Goal: Information Seeking & Learning: Learn about a topic

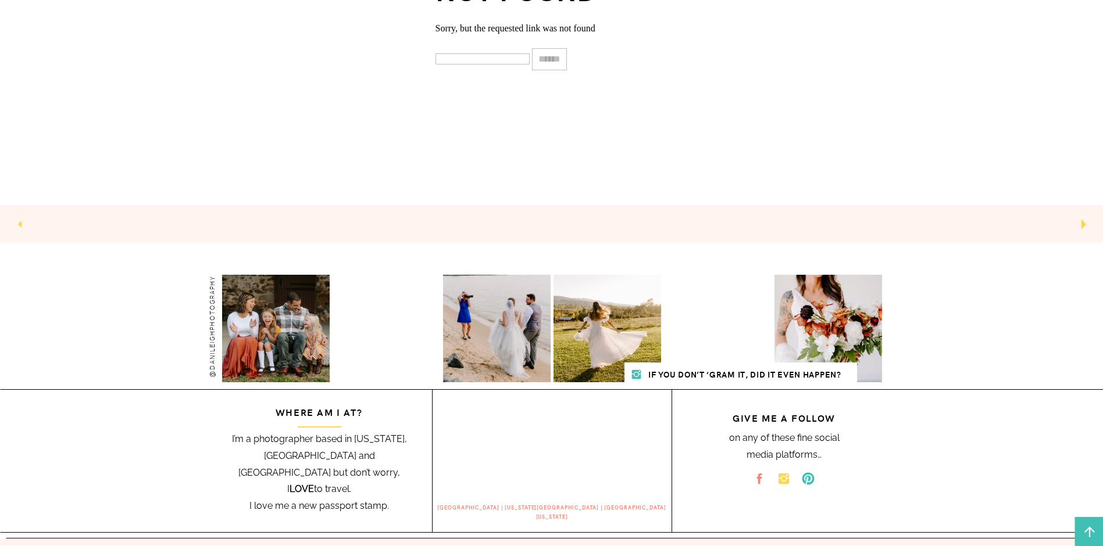
scroll to position [498, 0]
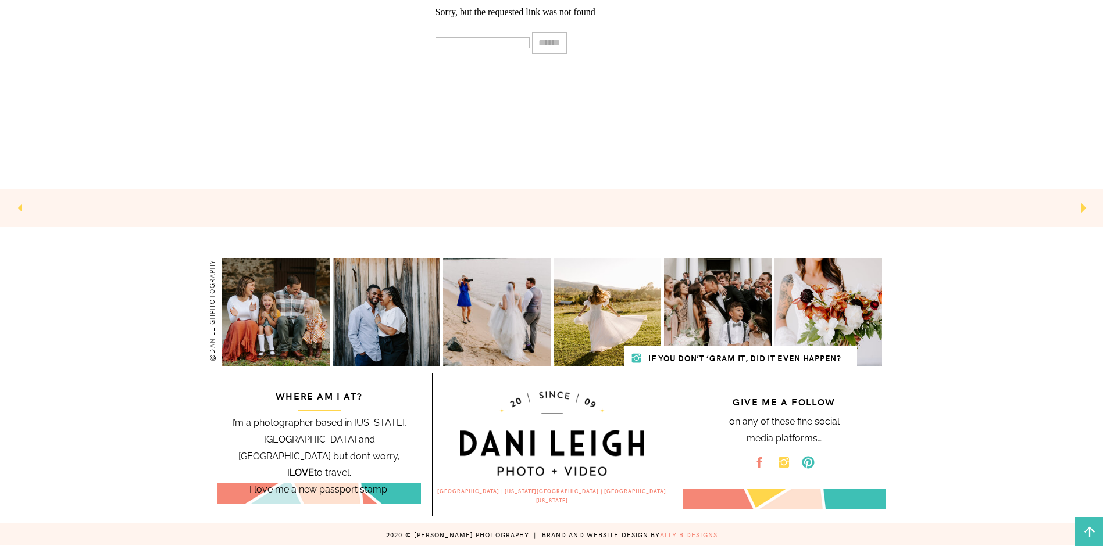
drag, startPoint x: 389, startPoint y: 473, endPoint x: 225, endPoint y: 421, distance: 171.9
click at [225, 421] on h2 "I’m a photographer based in Maryland, DC and Northern VA but don’t worry, I LOV…" at bounding box center [320, 439] width 202 height 48
drag, startPoint x: 225, startPoint y: 421, endPoint x: 134, endPoint y: 414, distance: 91.0
click at [134, 414] on div "let's get social contact blog info photo about home VIDEO wedding & engagement …" at bounding box center [551, 24] width 1103 height 1044
drag, startPoint x: 546, startPoint y: 492, endPoint x: 487, endPoint y: 495, distance: 59.4
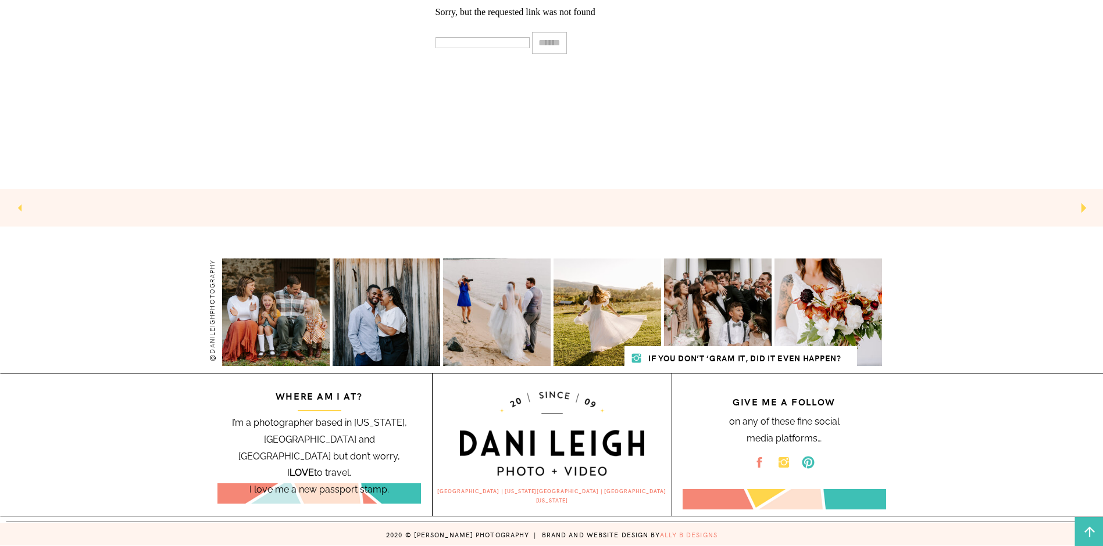
click at [487, 437] on h2 "[GEOGRAPHIC_DATA] | [US_STATE][GEOGRAPHIC_DATA] | [GEOGRAPHIC_DATA][US_STATE]" at bounding box center [552, 493] width 239 height 12
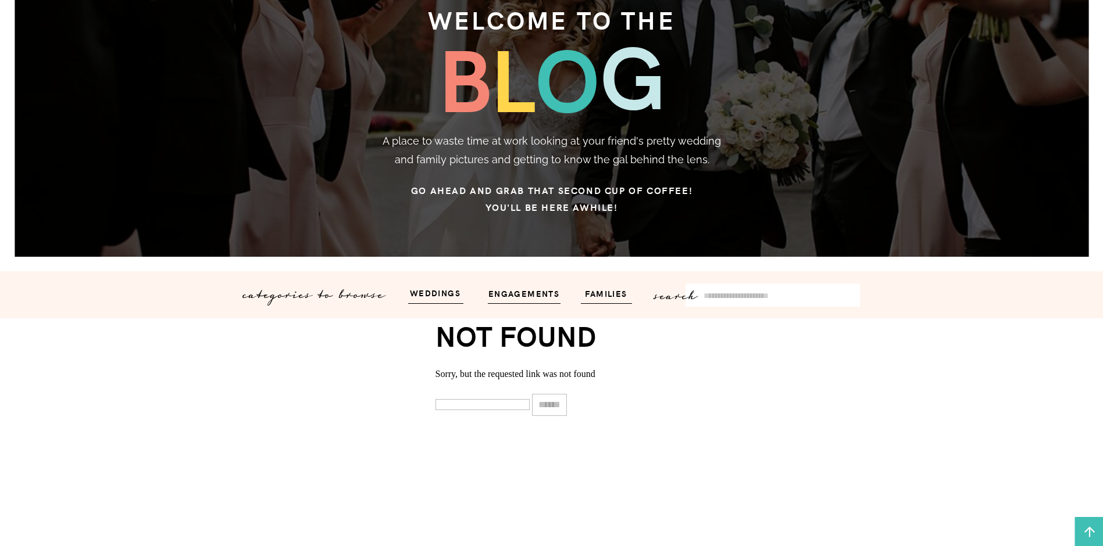
scroll to position [0, 0]
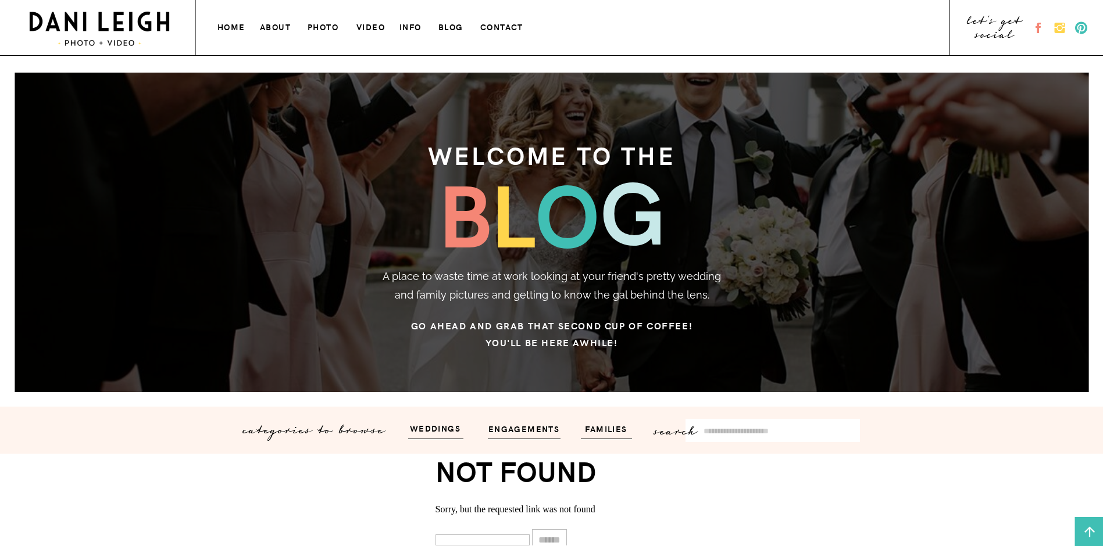
click at [320, 26] on h3 "photo" at bounding box center [324, 26] width 33 height 12
click at [322, 30] on h3 "photo" at bounding box center [324, 26] width 33 height 12
click at [458, 427] on h3 "weddings" at bounding box center [436, 428] width 70 height 13
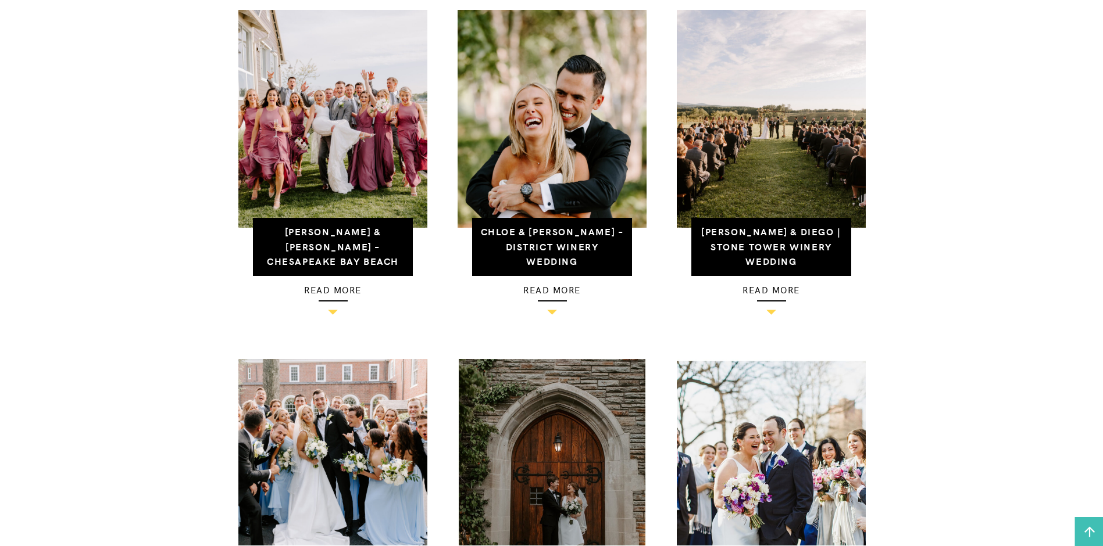
scroll to position [1313, 0]
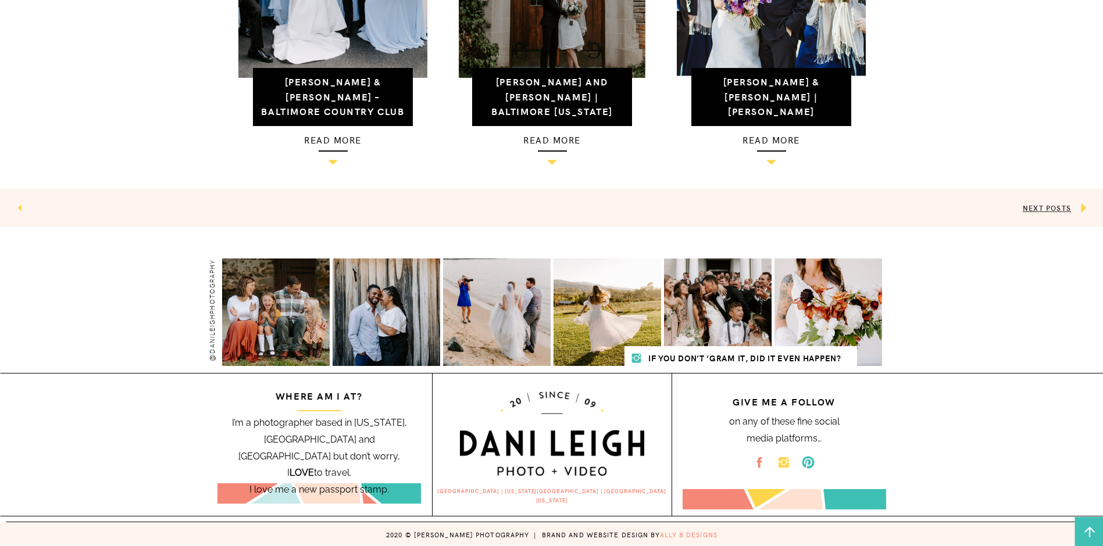
click at [1043, 206] on link "NEXT POSTS" at bounding box center [1047, 208] width 48 height 10
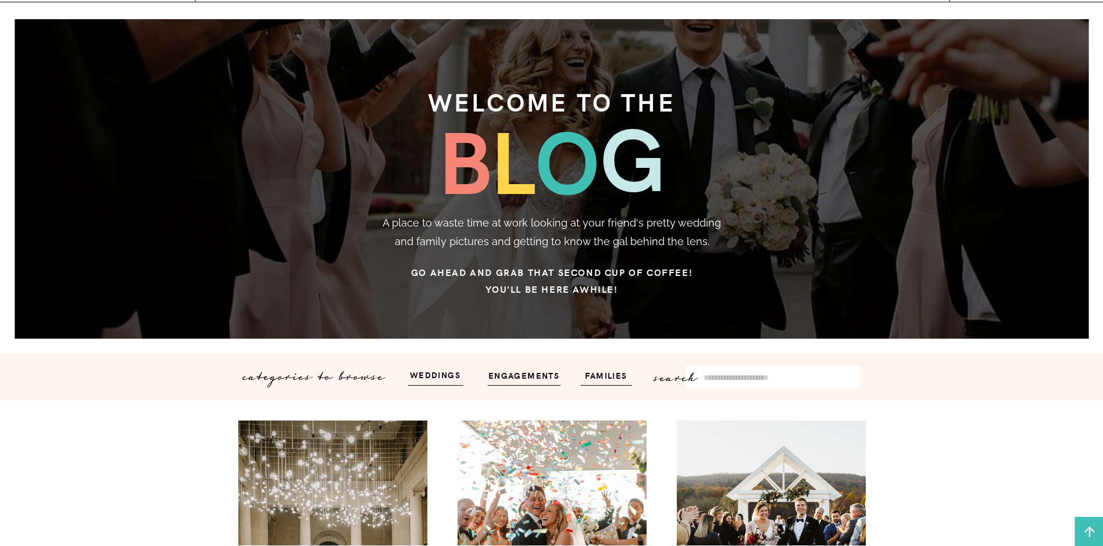
scroll to position [407, 0]
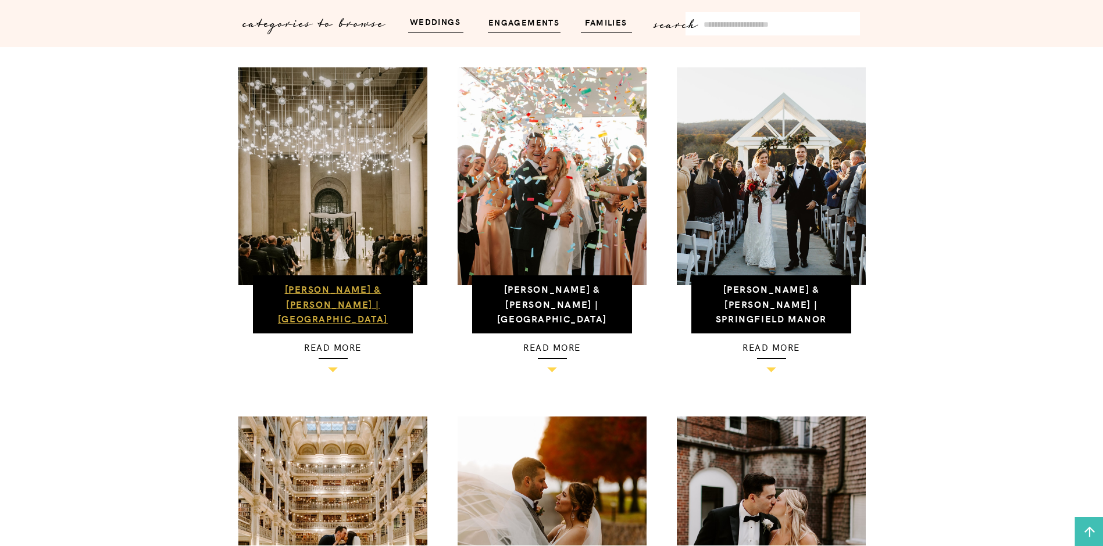
click at [319, 292] on link "[PERSON_NAME] & [PERSON_NAME] | [GEOGRAPHIC_DATA] Wedding" at bounding box center [333, 312] width 110 height 58
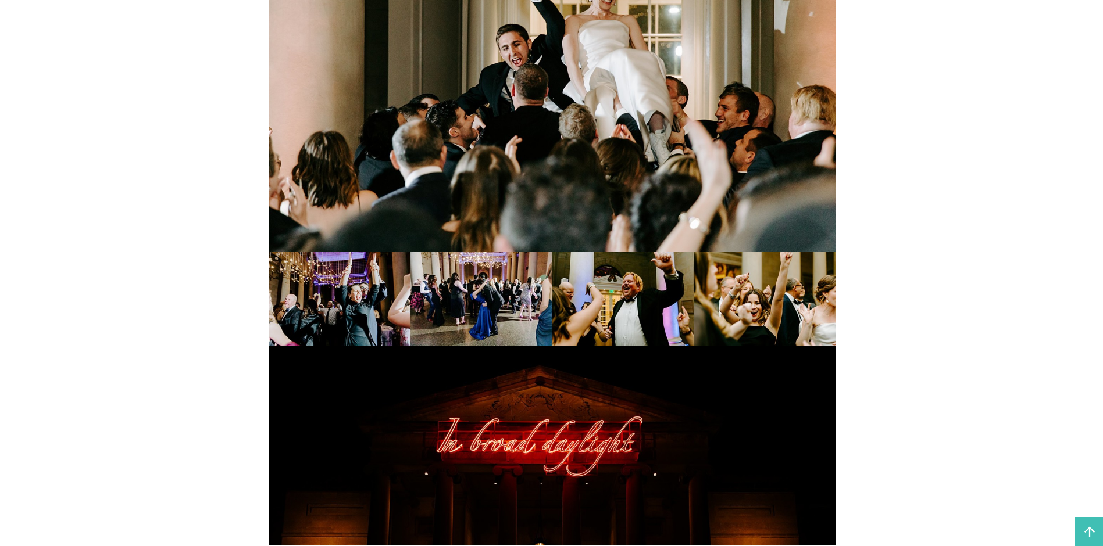
scroll to position [19950, 0]
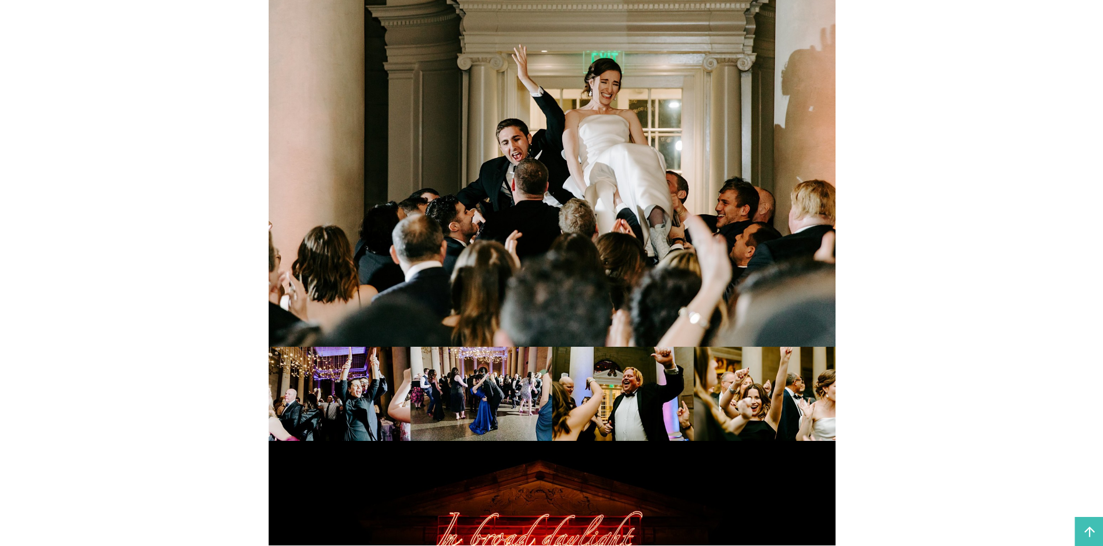
click at [508, 388] on img at bounding box center [552, 394] width 567 height 94
click at [645, 401] on img at bounding box center [552, 394] width 567 height 94
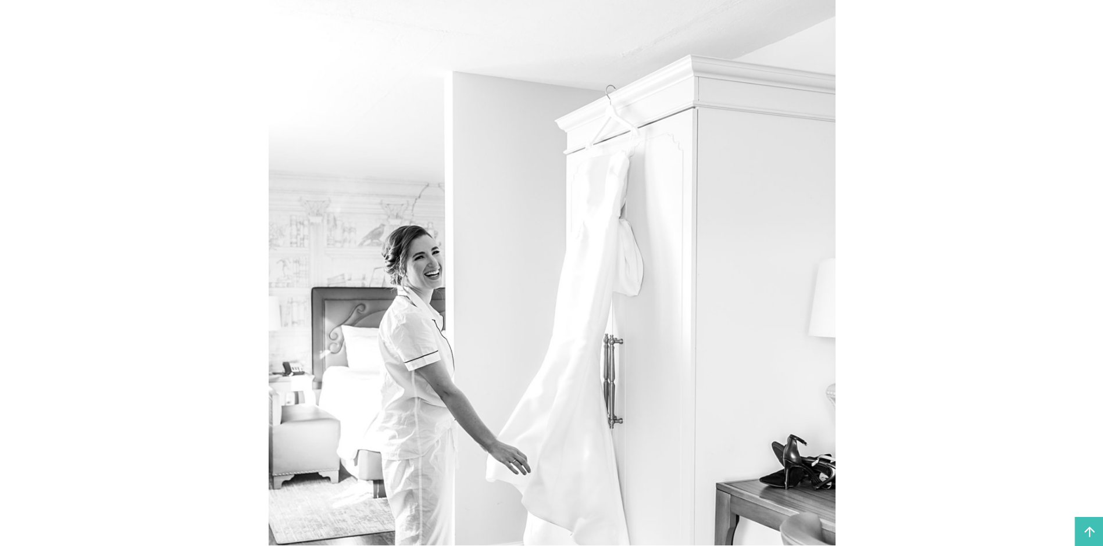
scroll to position [0, 0]
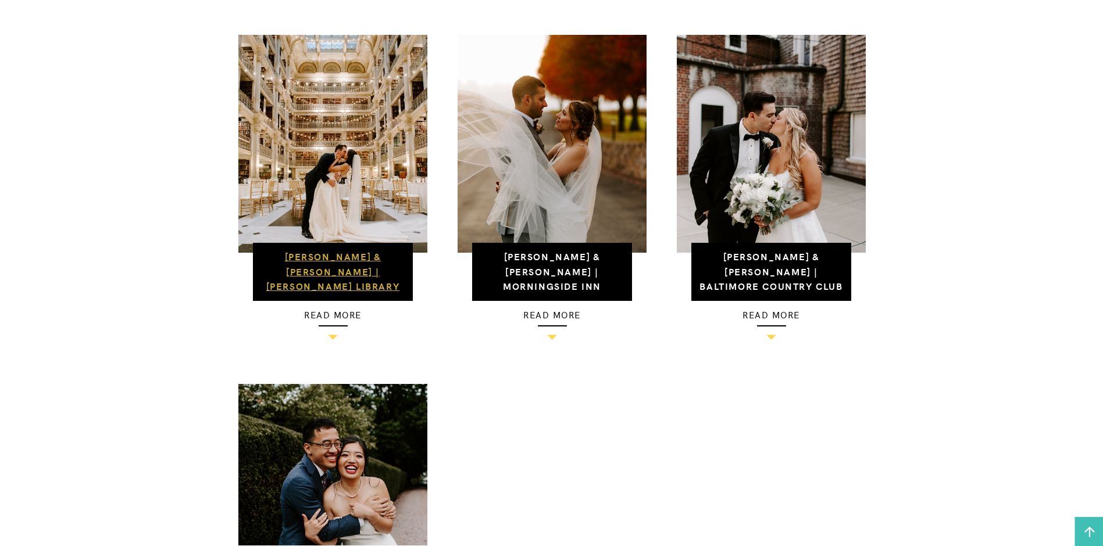
scroll to position [756, 0]
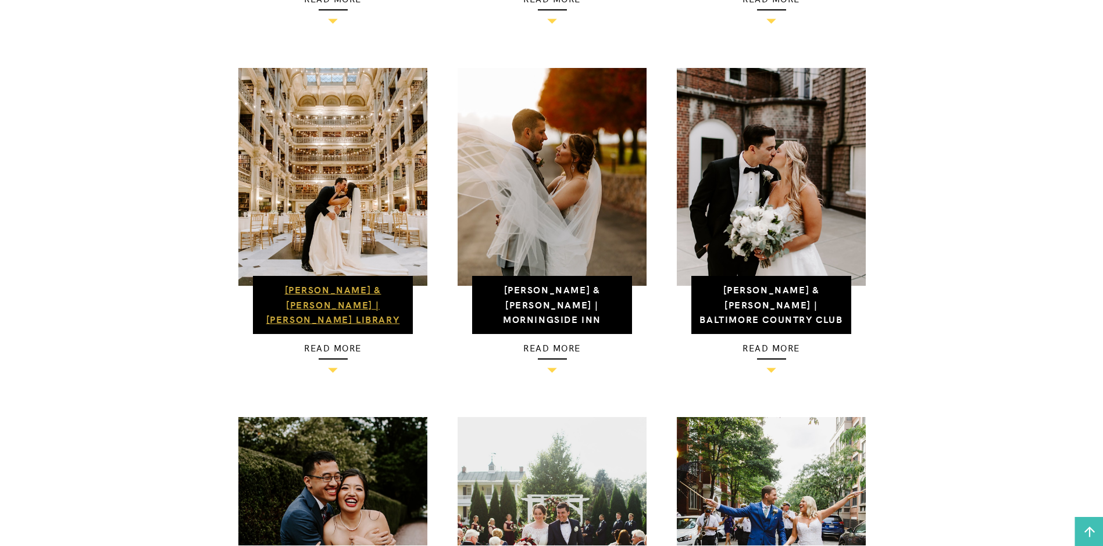
click at [368, 309] on link "[PERSON_NAME] & [PERSON_NAME] | [PERSON_NAME] Library Wedding" at bounding box center [333, 312] width 134 height 58
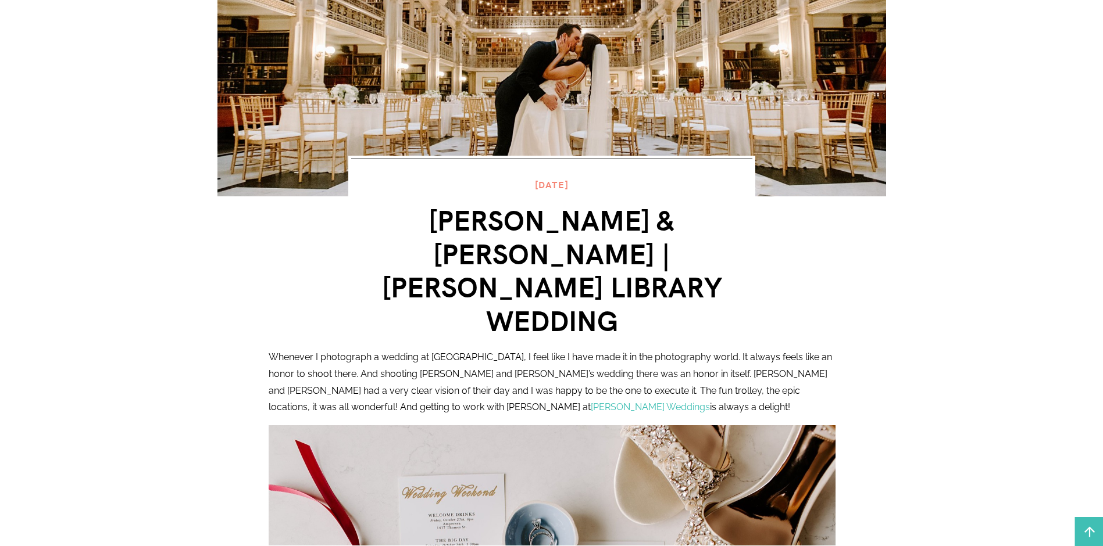
scroll to position [187, 0]
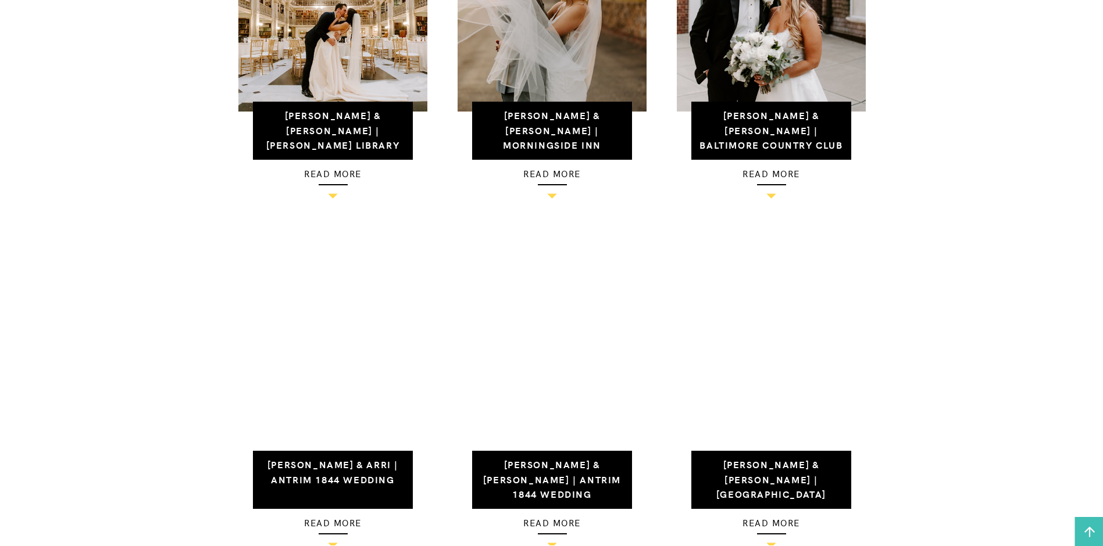
scroll to position [814, 0]
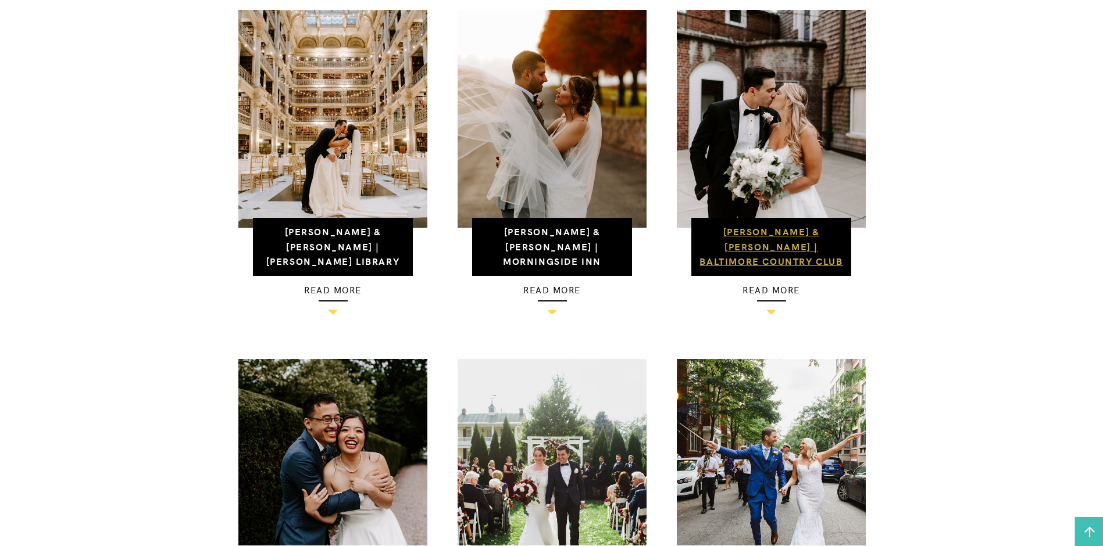
drag, startPoint x: 773, startPoint y: 248, endPoint x: 778, endPoint y: 242, distance: 7.4
click at [778, 242] on link "Katie & Dan | Baltimore Country Club Wedding" at bounding box center [770, 254] width 143 height 58
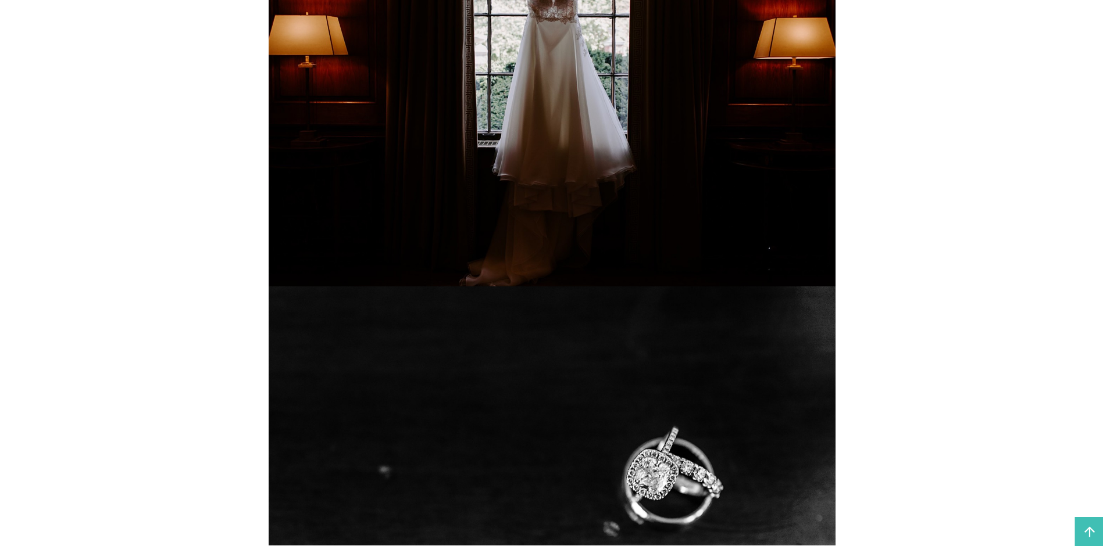
scroll to position [1279, 0]
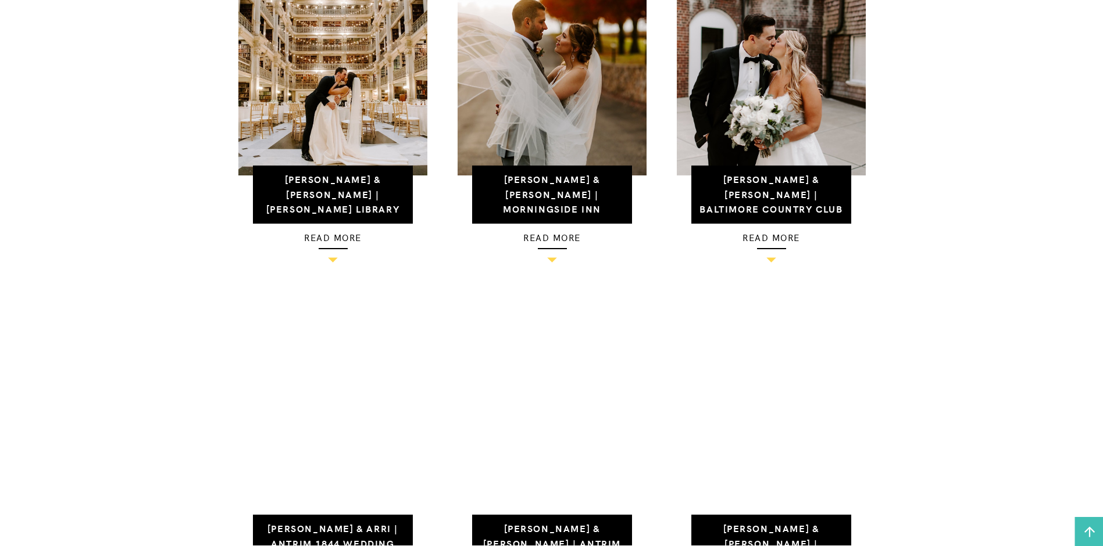
scroll to position [1279, 0]
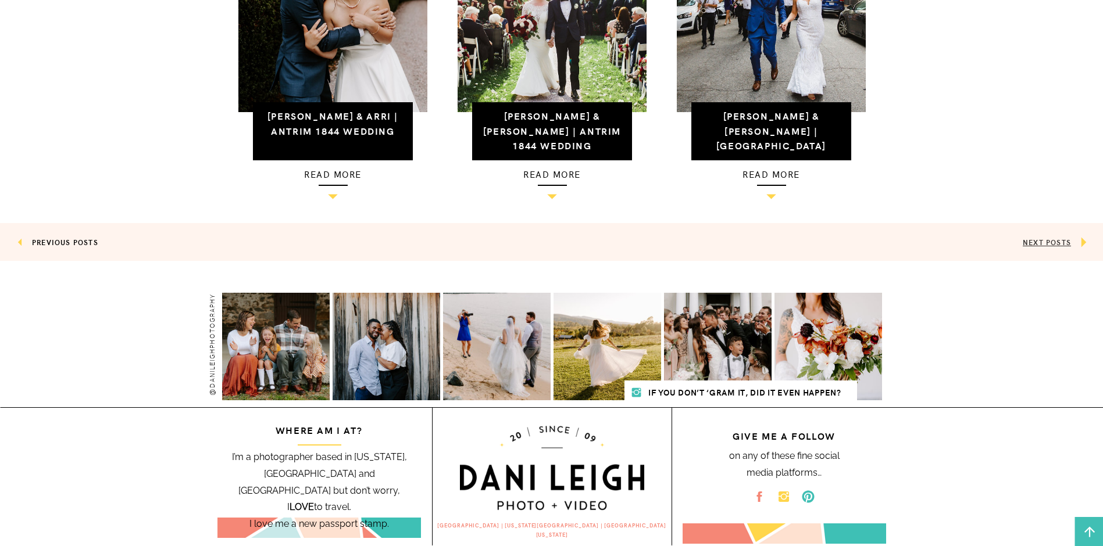
click at [1060, 242] on link "NEXT POSTS" at bounding box center [1047, 242] width 48 height 10
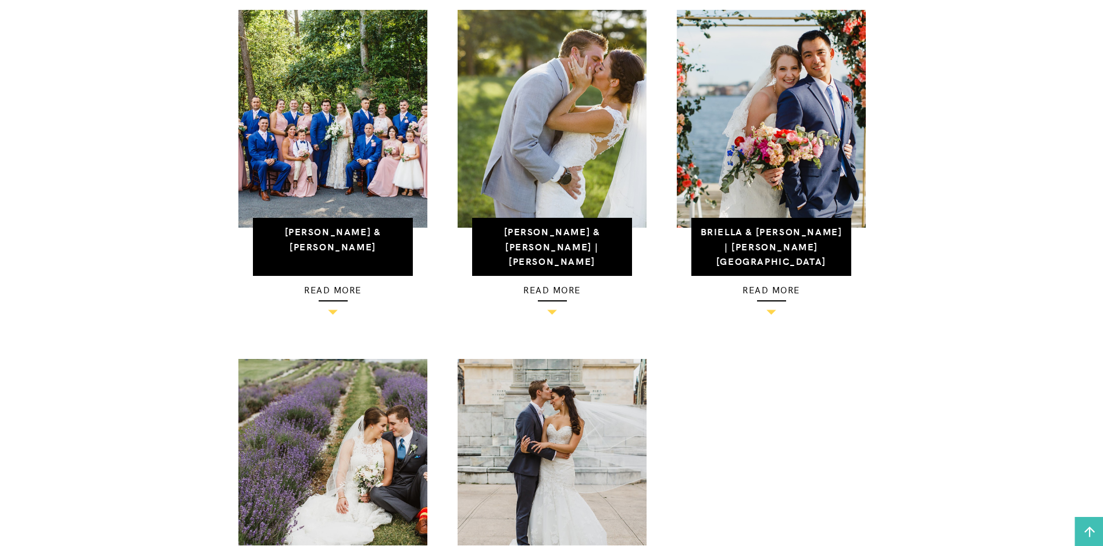
scroll to position [1163, 0]
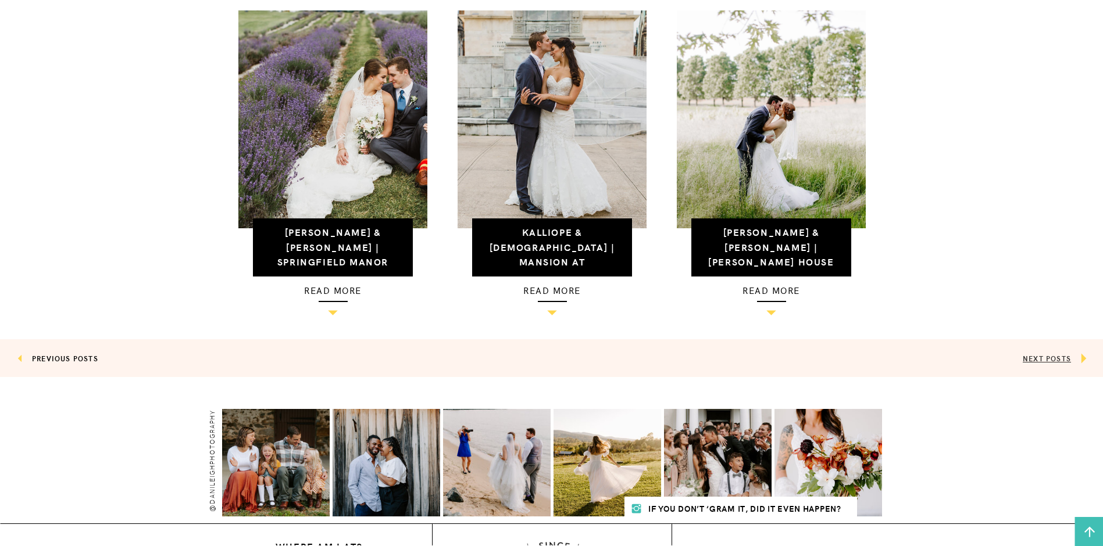
click at [1030, 359] on link "NEXT POSTS" at bounding box center [1047, 358] width 48 height 10
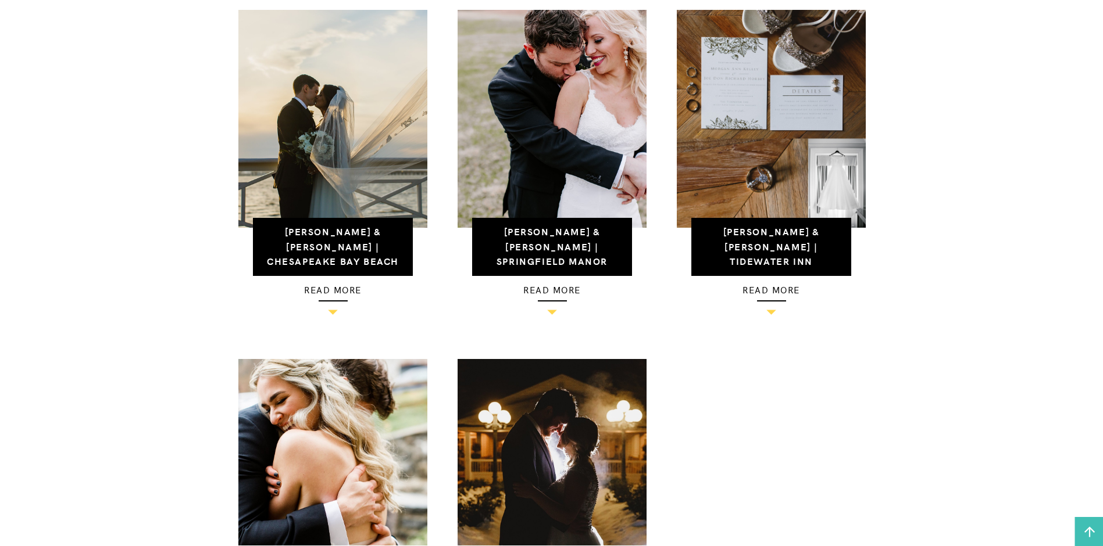
scroll to position [1163, 0]
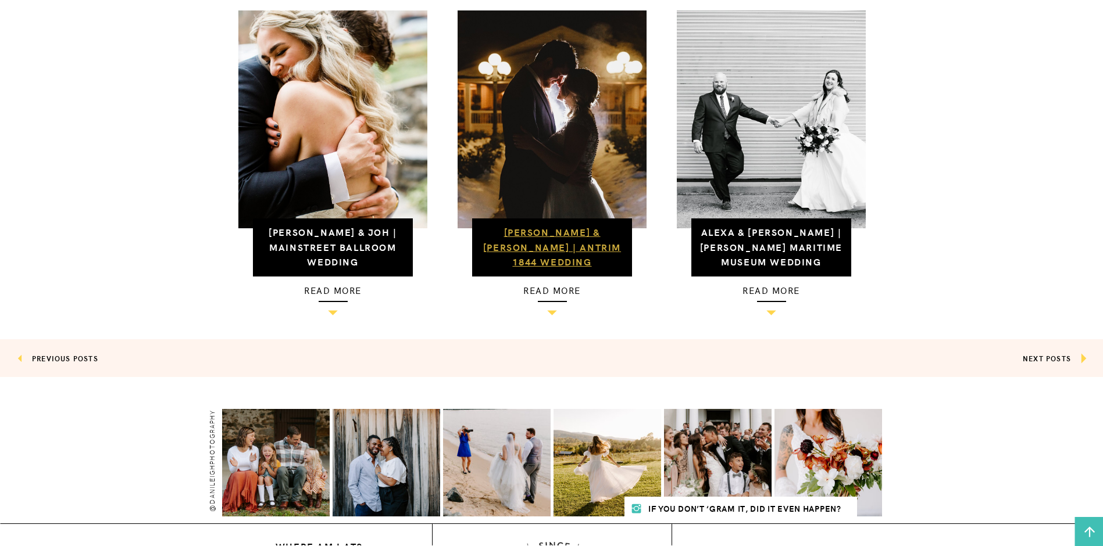
click at [583, 244] on link "Noelle & John | Antrim 1844 Wedding" at bounding box center [552, 247] width 138 height 42
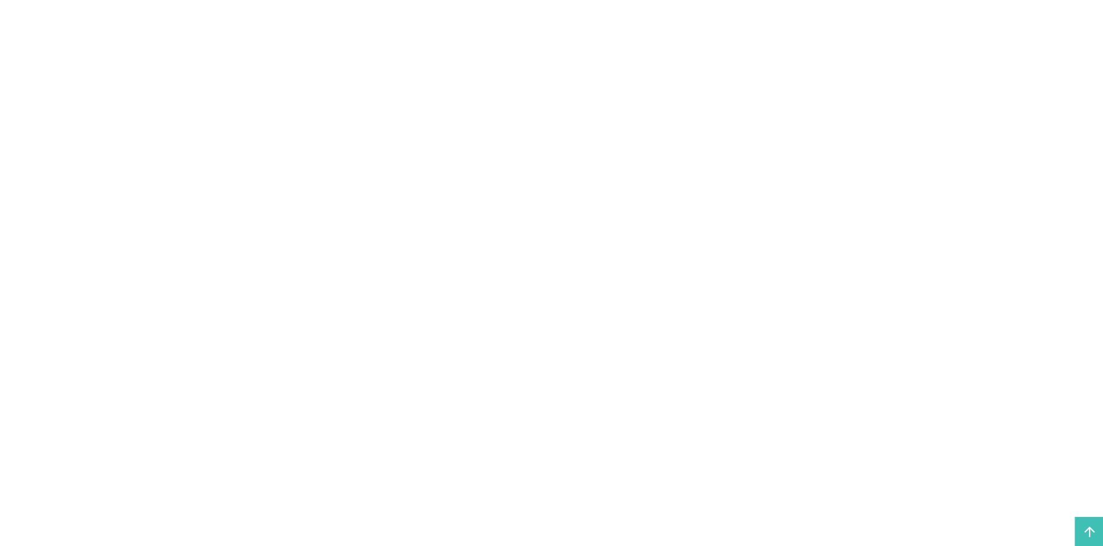
scroll to position [5349, 0]
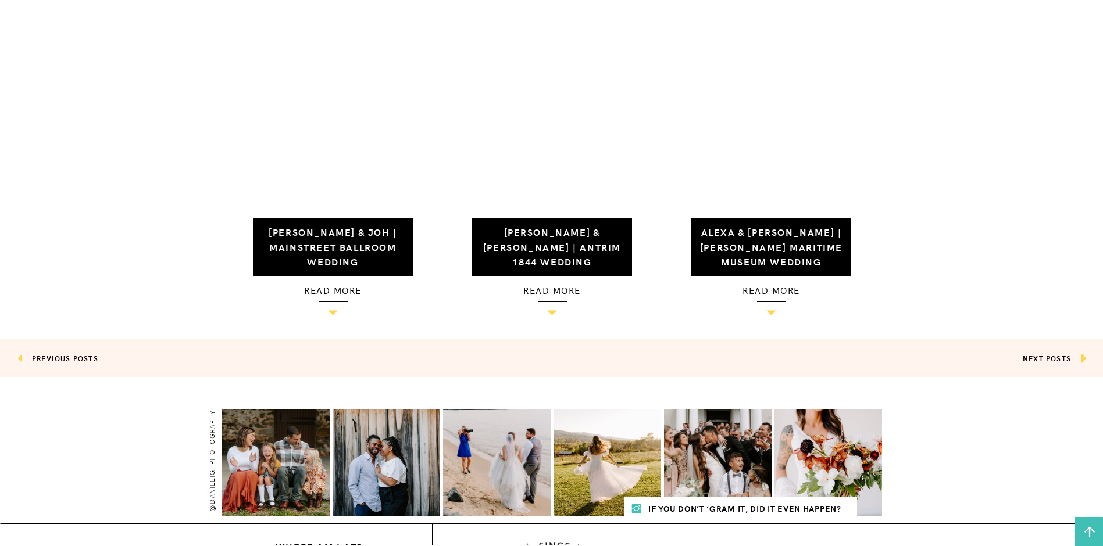
scroll to position [1163, 0]
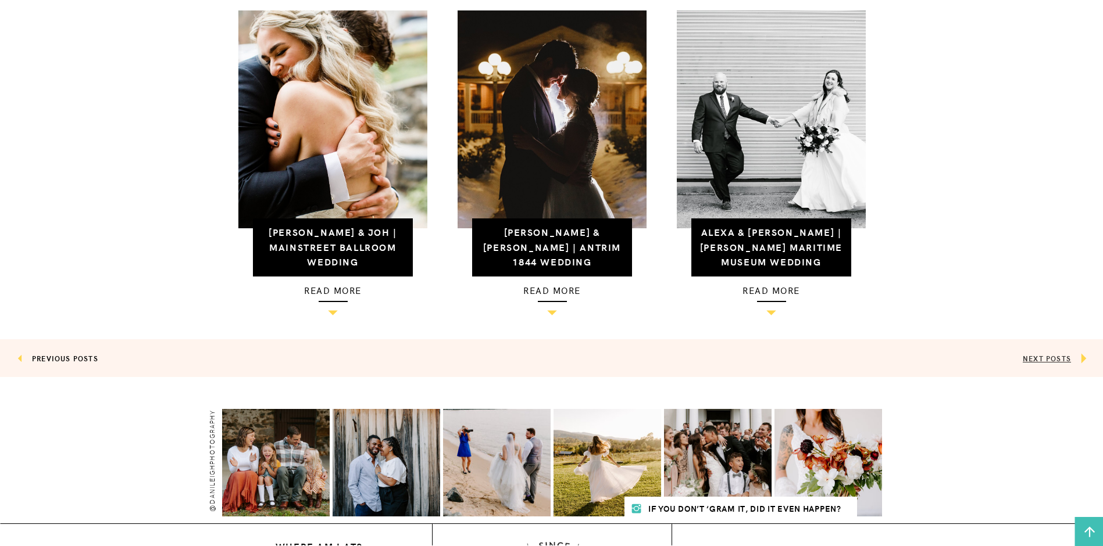
click at [1045, 355] on link "NEXT POSTS" at bounding box center [1047, 358] width 48 height 10
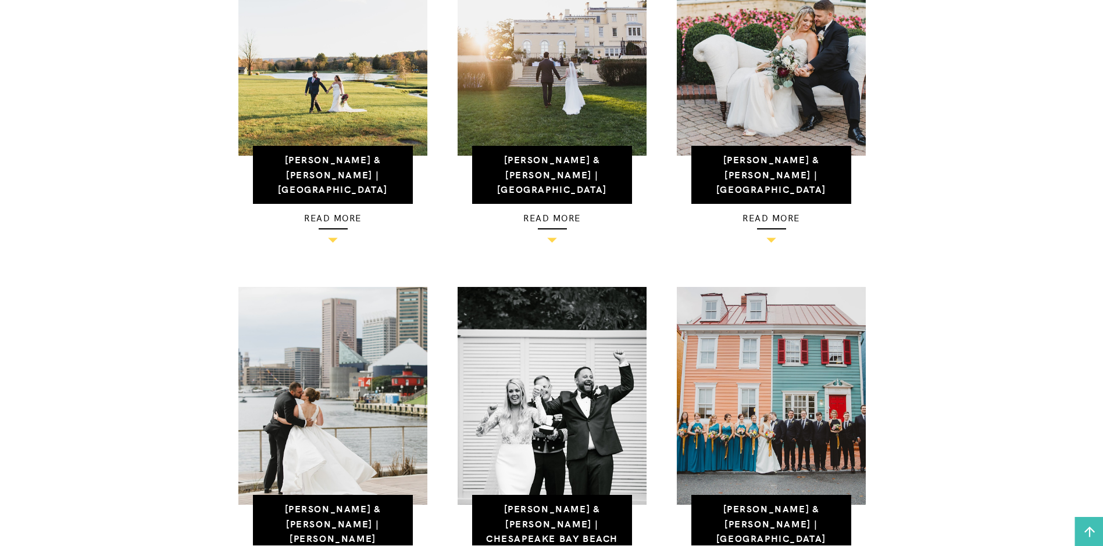
scroll to position [814, 0]
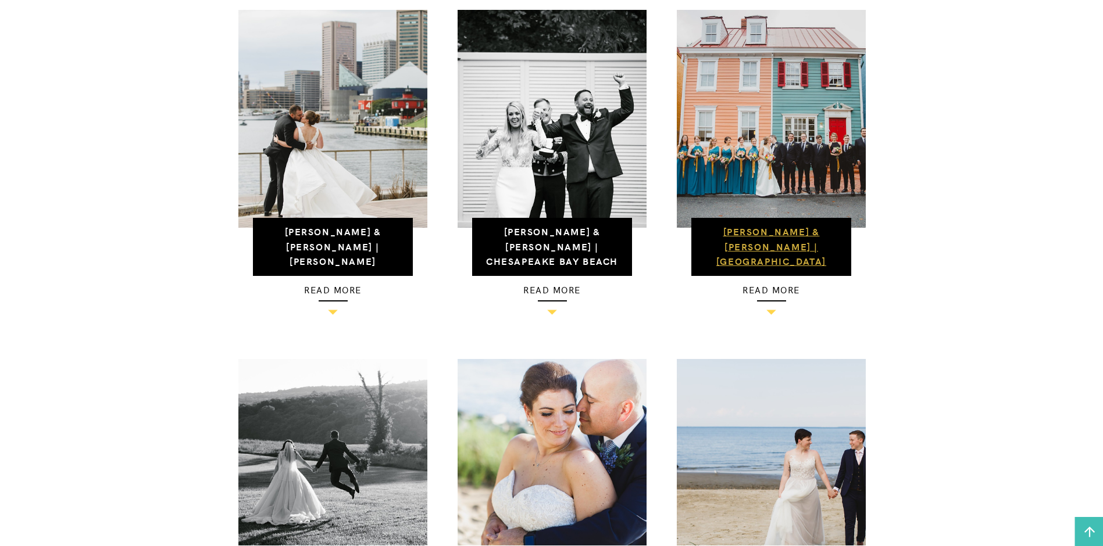
click at [763, 226] on link "[PERSON_NAME] & [PERSON_NAME] | [GEOGRAPHIC_DATA]" at bounding box center [771, 246] width 110 height 42
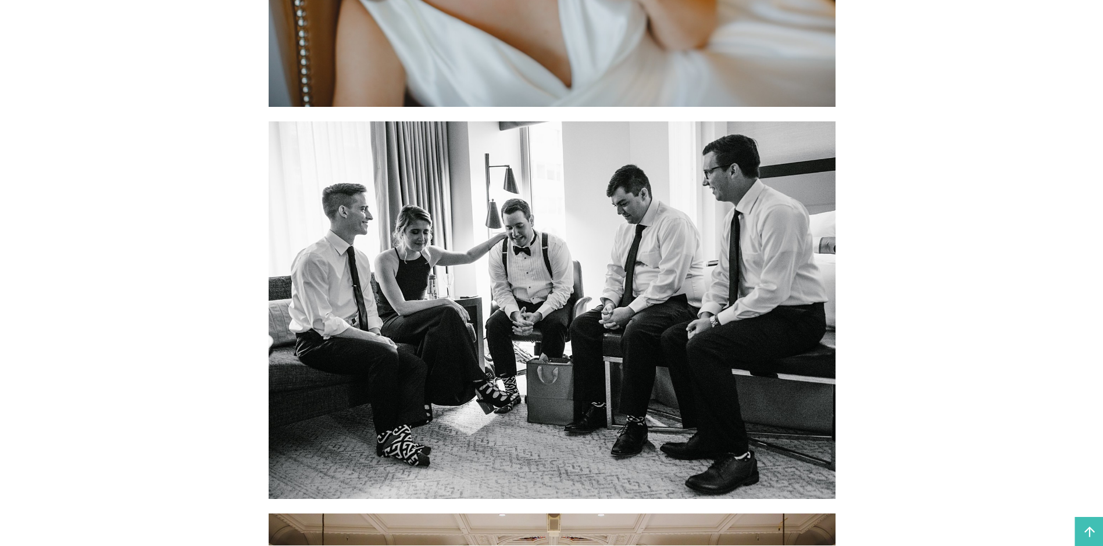
scroll to position [2674, 0]
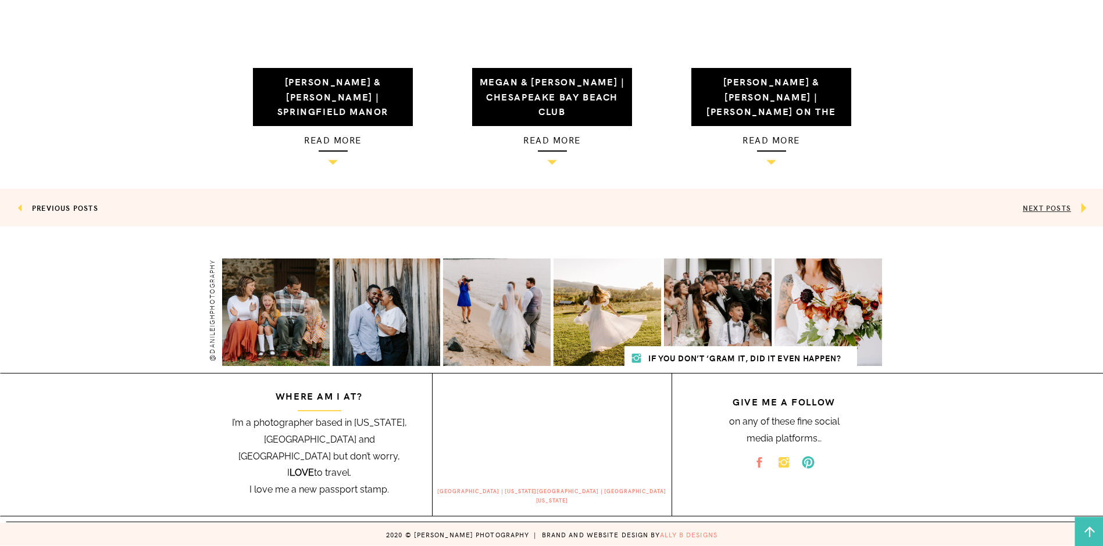
scroll to position [1139, 0]
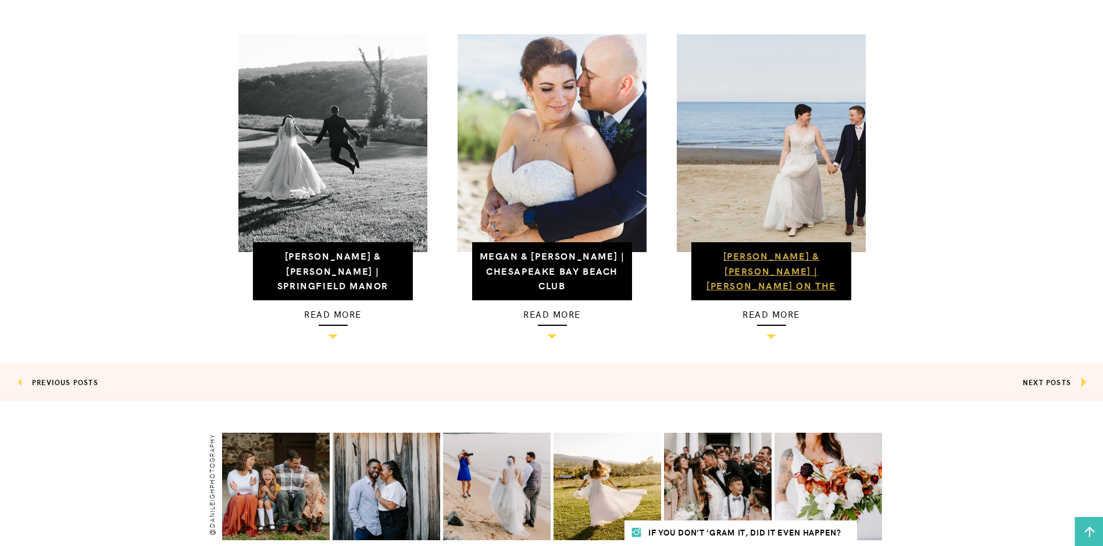
click at [801, 250] on link "[PERSON_NAME] & [PERSON_NAME] | [PERSON_NAME] on the Bay" at bounding box center [771, 278] width 130 height 58
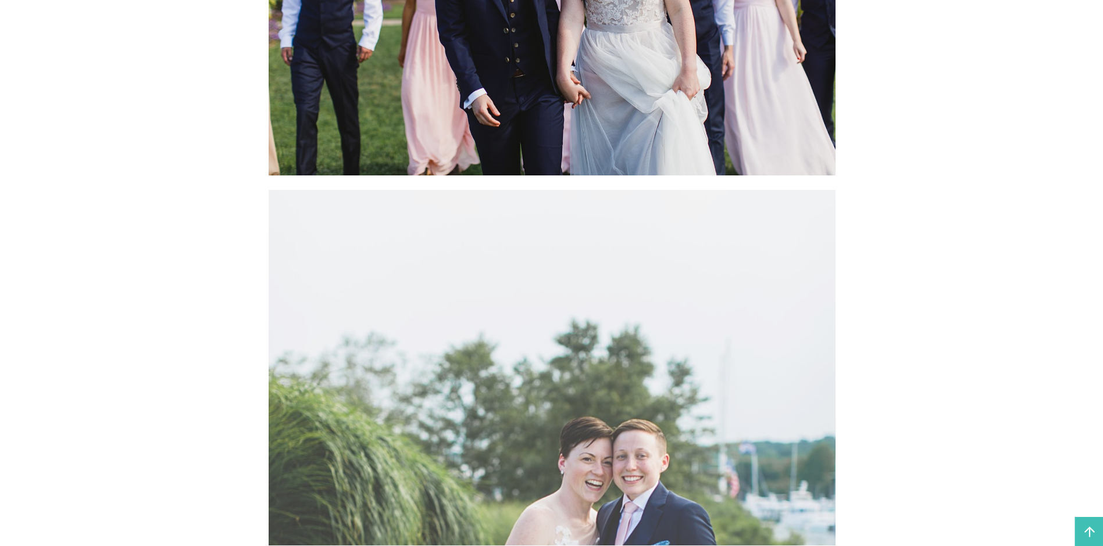
scroll to position [7209, 0]
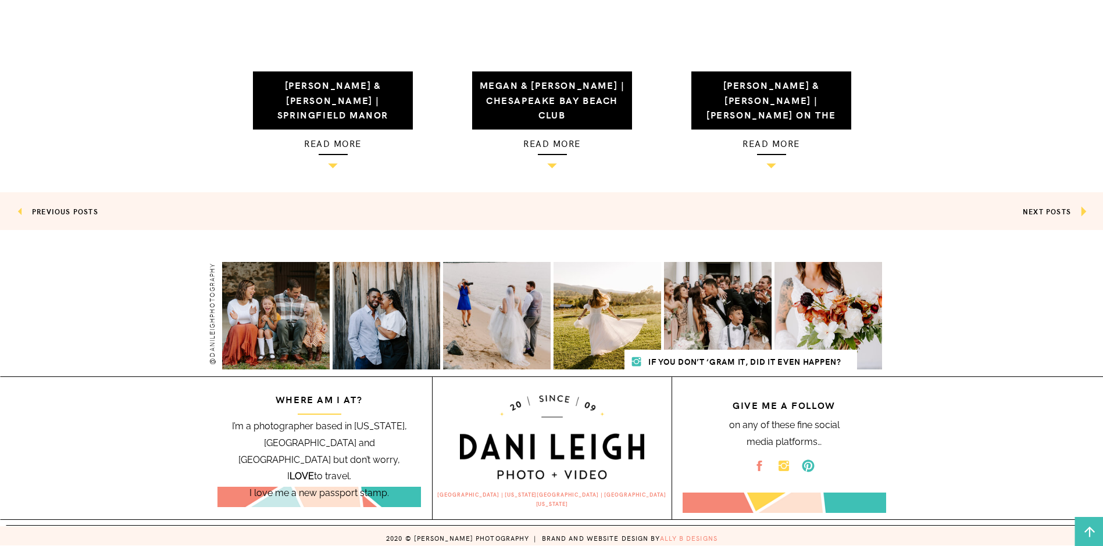
scroll to position [1197, 0]
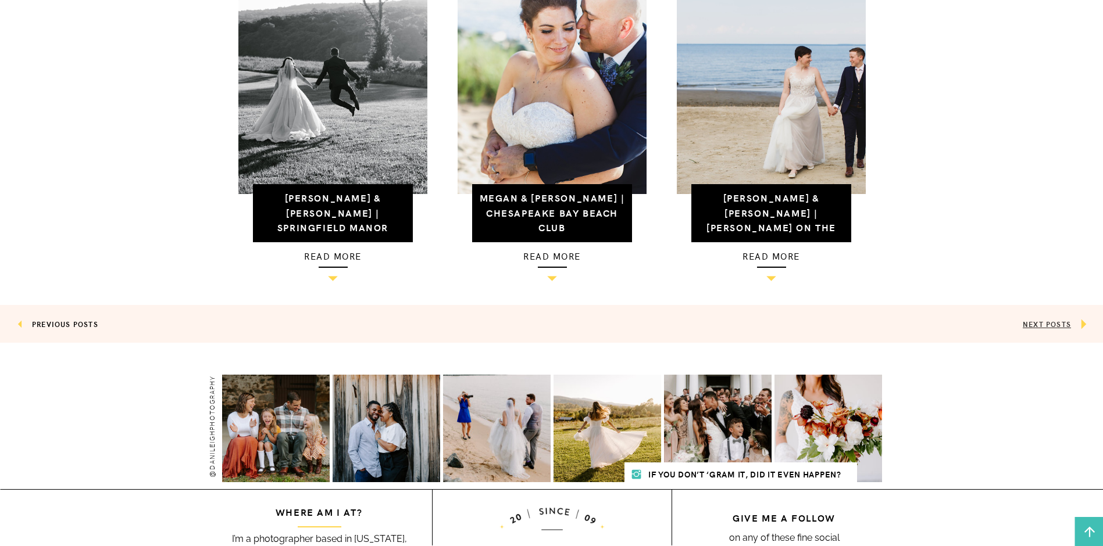
click at [1037, 323] on link "NEXT POSTS" at bounding box center [1047, 324] width 48 height 10
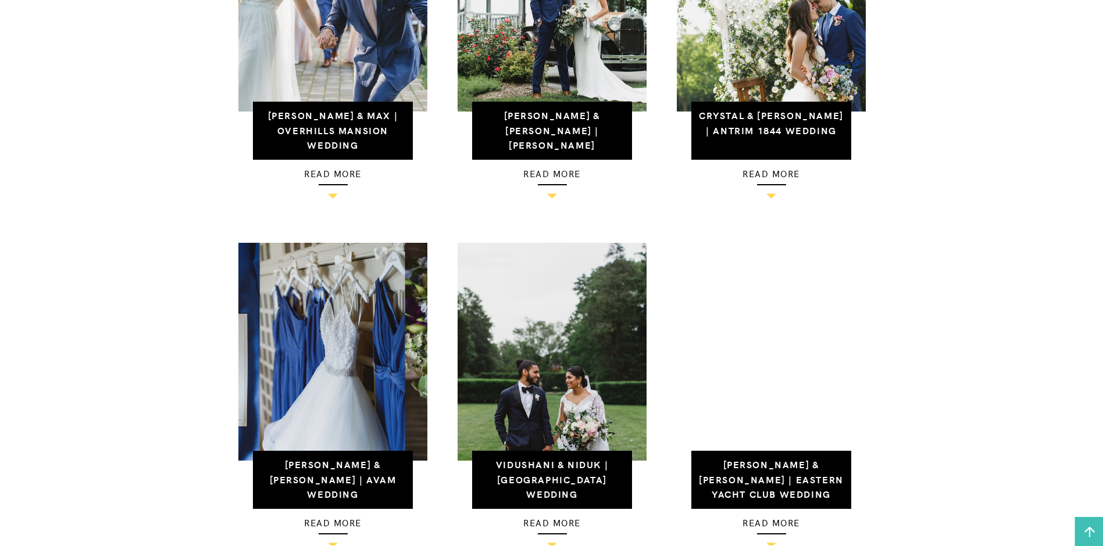
scroll to position [1221, 0]
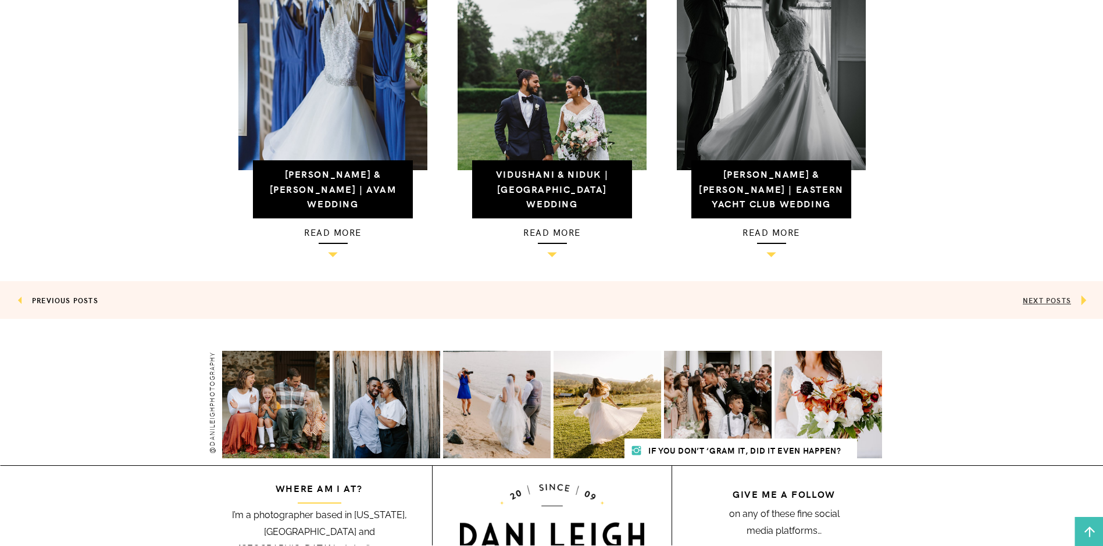
click at [1049, 299] on link "NEXT POSTS" at bounding box center [1047, 300] width 48 height 10
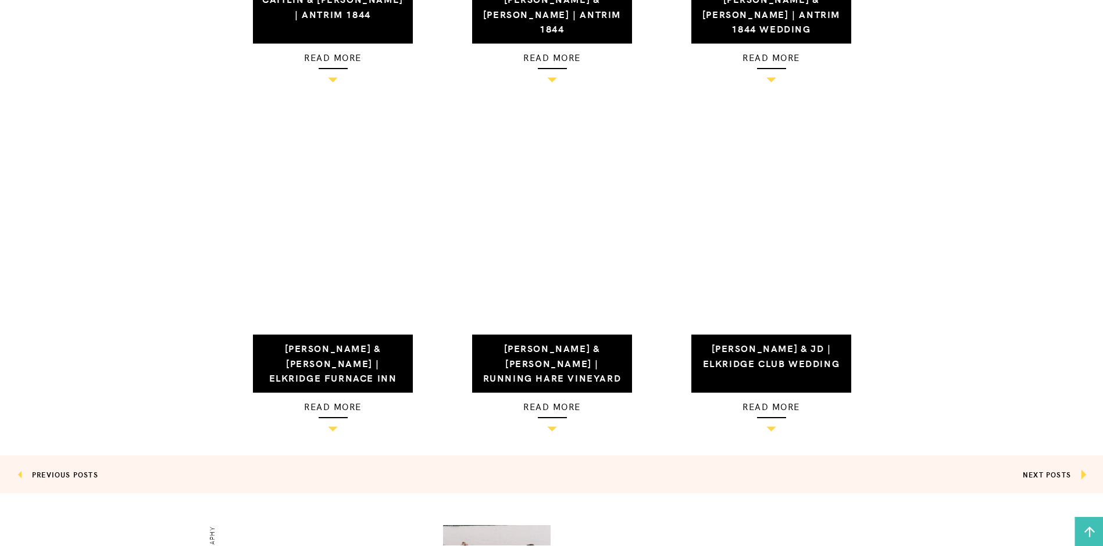
scroll to position [1105, 0]
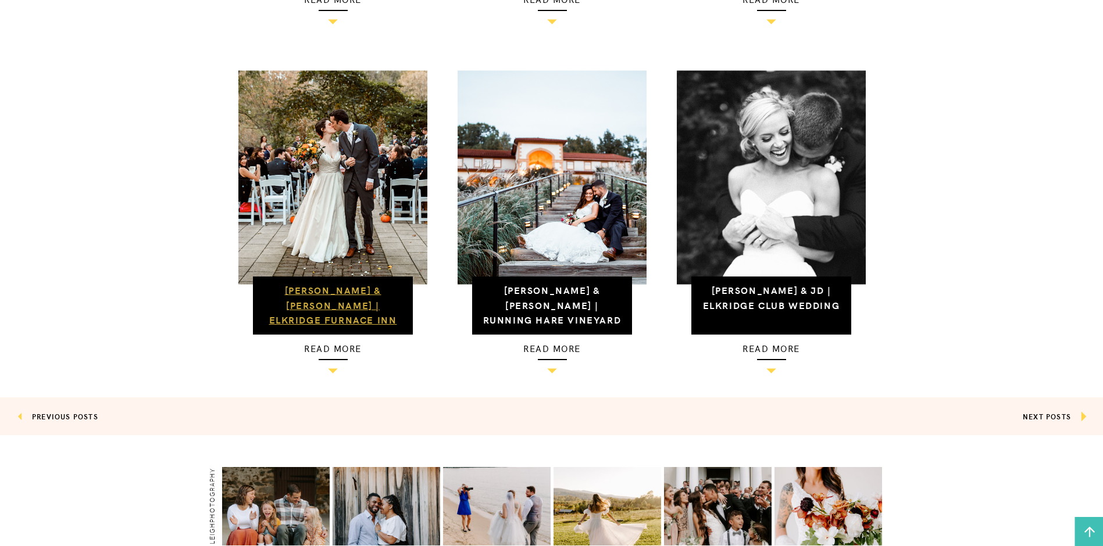
drag, startPoint x: 337, startPoint y: 309, endPoint x: 324, endPoint y: 303, distance: 13.8
click at [324, 303] on link "Elizabeth & Scott | Elkridge Furnace Inn" at bounding box center [333, 305] width 128 height 42
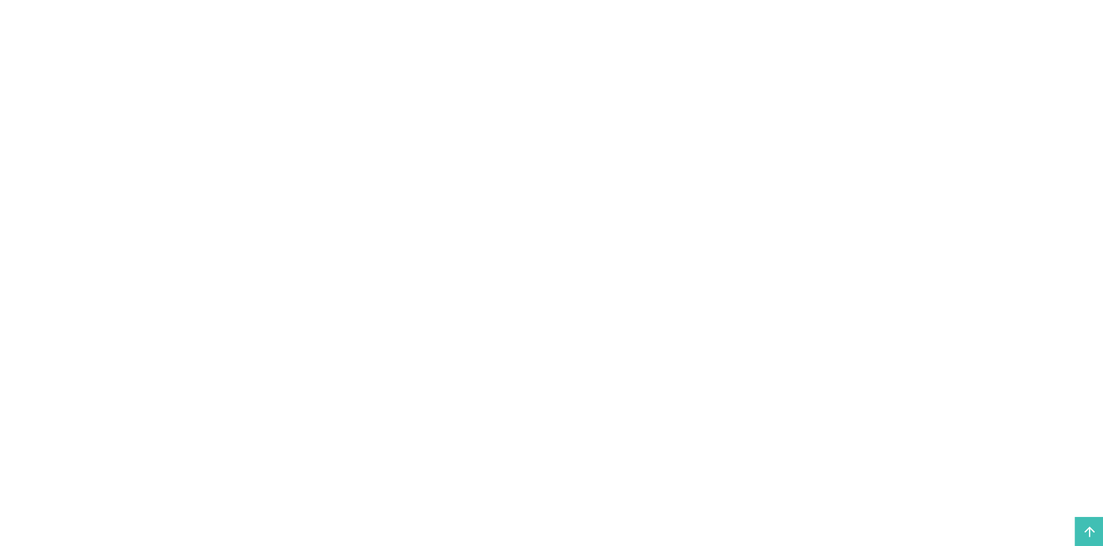
scroll to position [4535, 0]
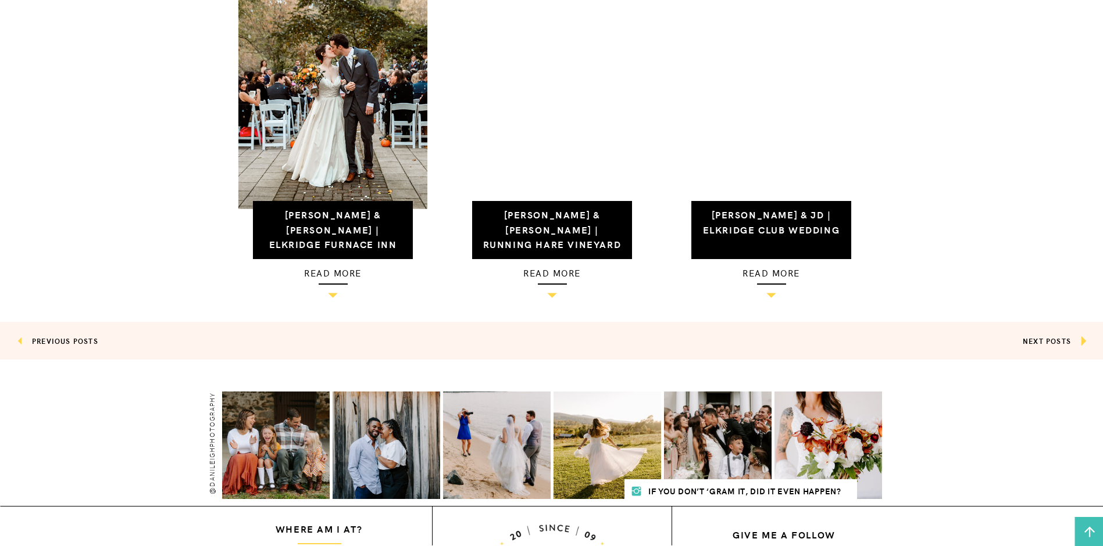
scroll to position [1313, 0]
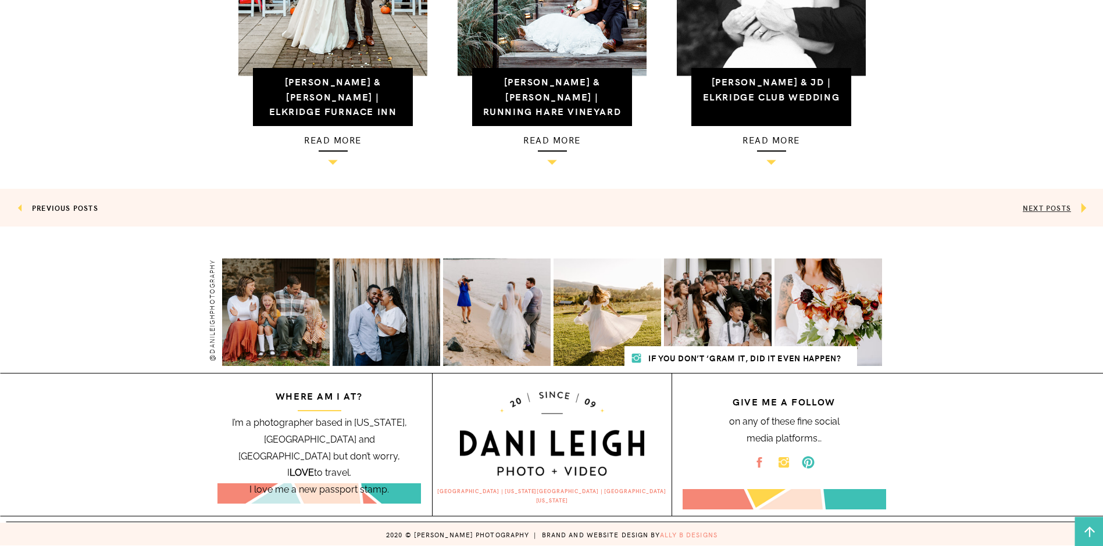
click at [1059, 205] on link "NEXT POSTS" at bounding box center [1047, 208] width 48 height 10
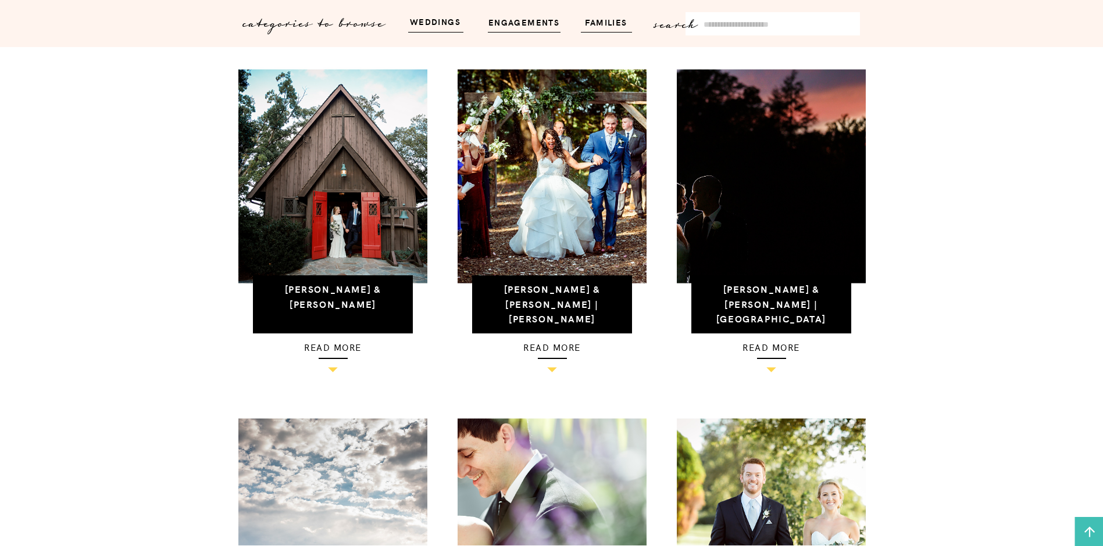
scroll to position [756, 0]
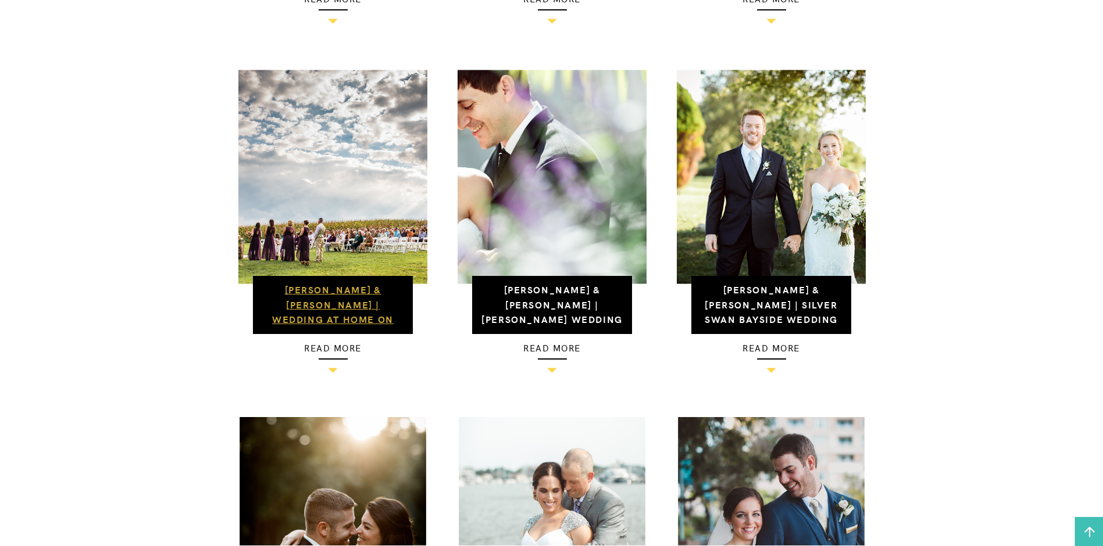
click at [343, 292] on link "[PERSON_NAME] & [PERSON_NAME] | Wedding at Home on the Farm" at bounding box center [333, 312] width 122 height 58
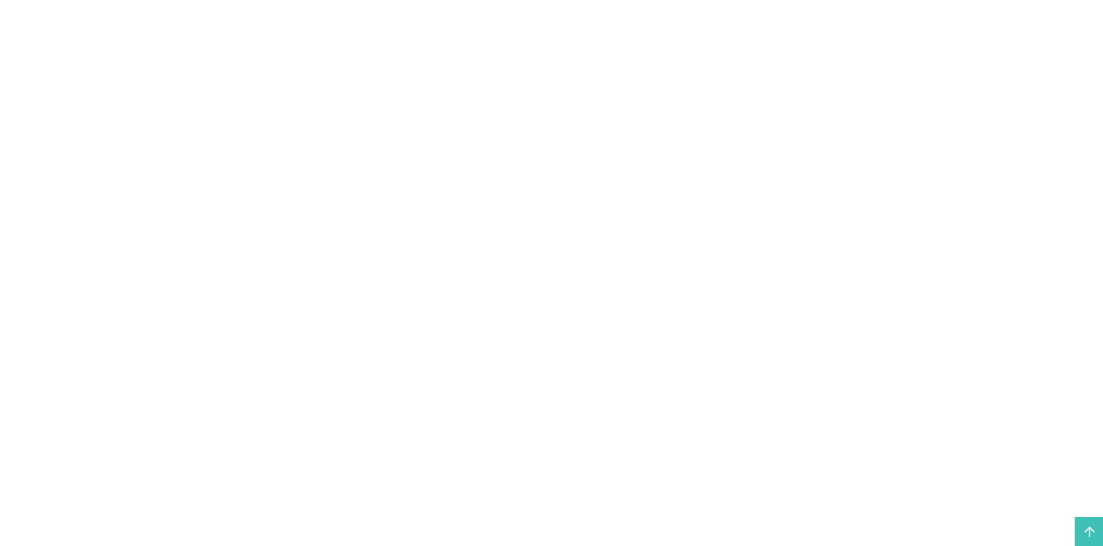
scroll to position [7907, 0]
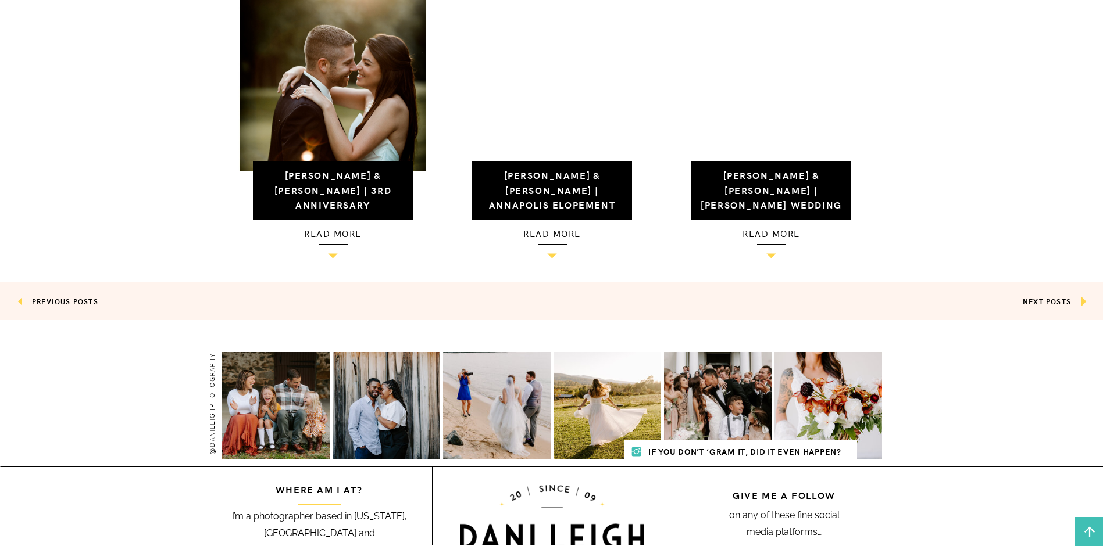
scroll to position [1105, 0]
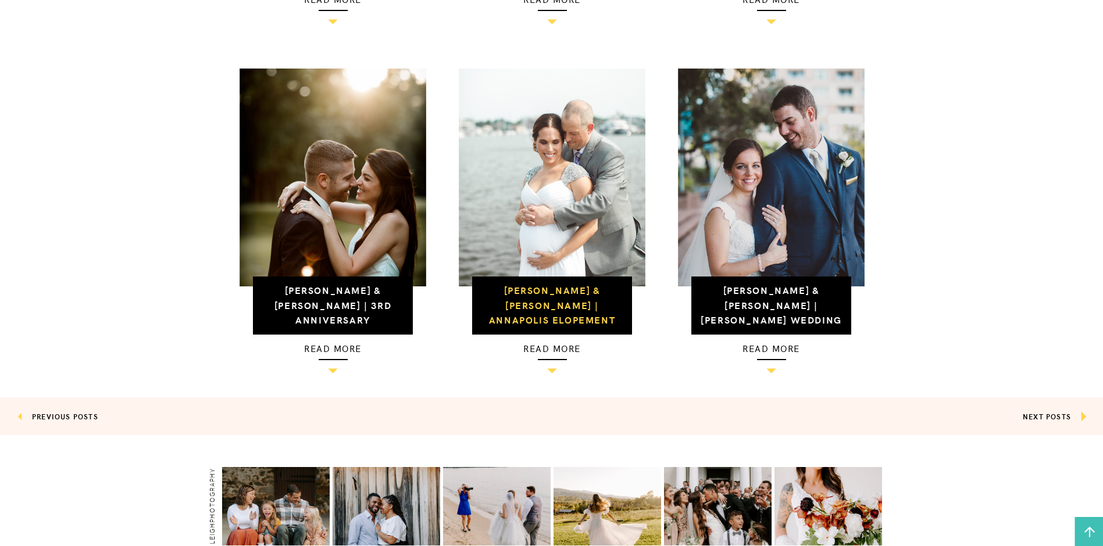
click at [526, 314] on h3 "[PERSON_NAME] & [PERSON_NAME] | Annapolis Elopement" at bounding box center [552, 305] width 145 height 45
click at [542, 297] on h3 "[PERSON_NAME] & [PERSON_NAME] | Annapolis Elopement" at bounding box center [552, 305] width 145 height 45
click at [546, 309] on link "[PERSON_NAME] & [PERSON_NAME] | Annapolis Elopement" at bounding box center [552, 305] width 126 height 42
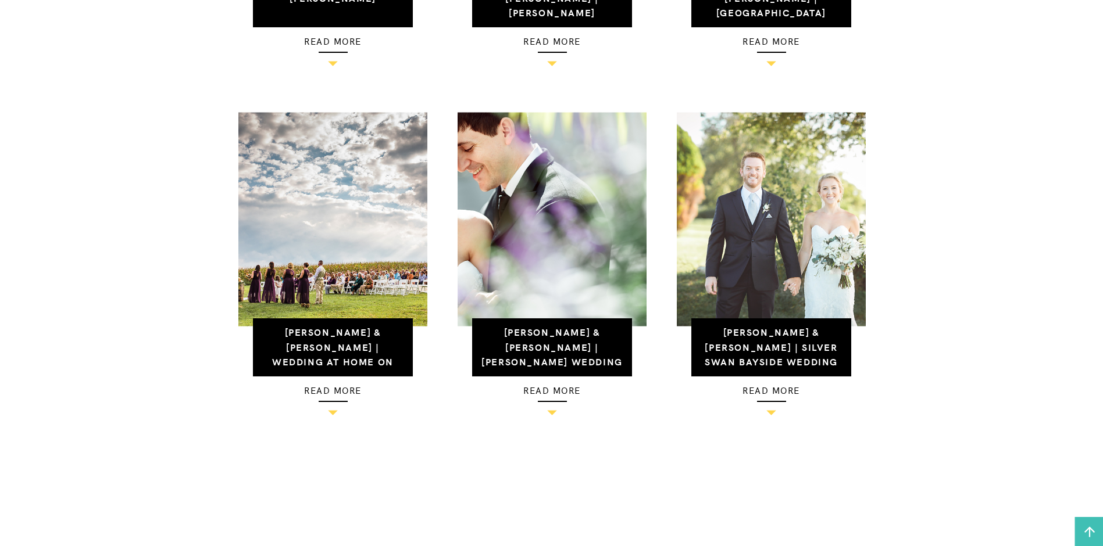
scroll to position [1163, 0]
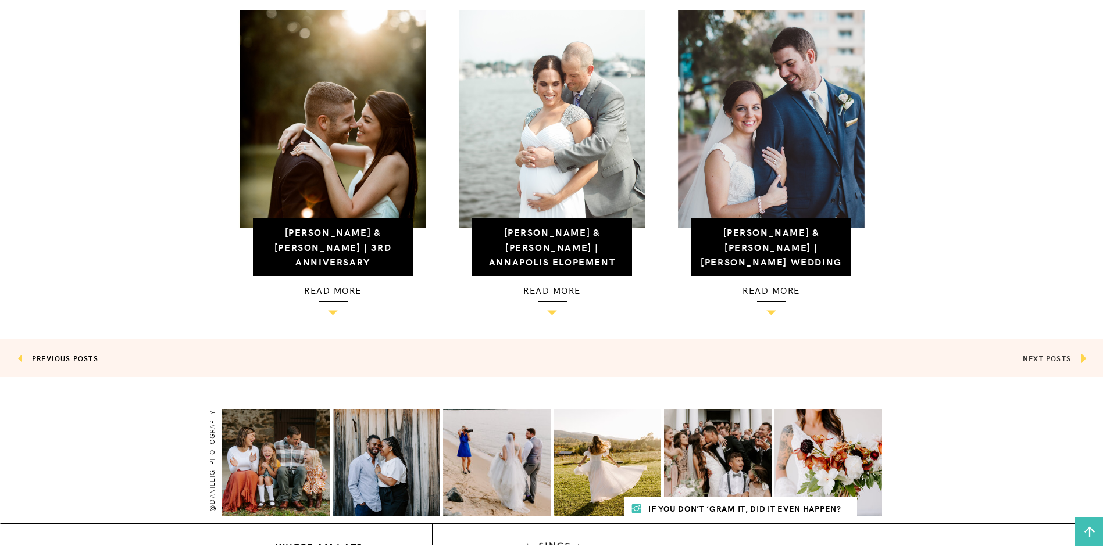
click at [1066, 356] on link "NEXT POSTS" at bounding box center [1047, 358] width 48 height 10
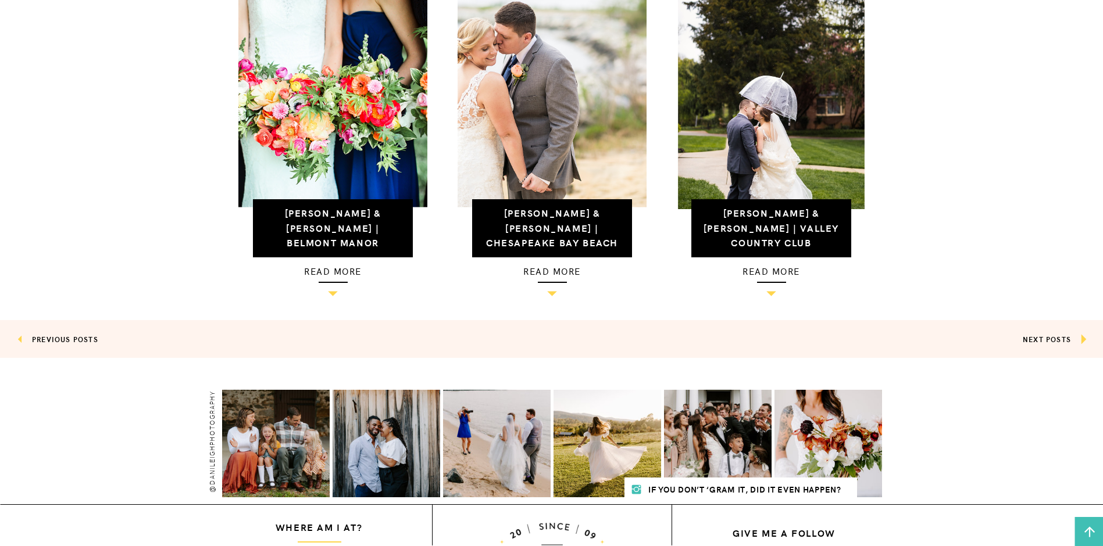
scroll to position [1192, 0]
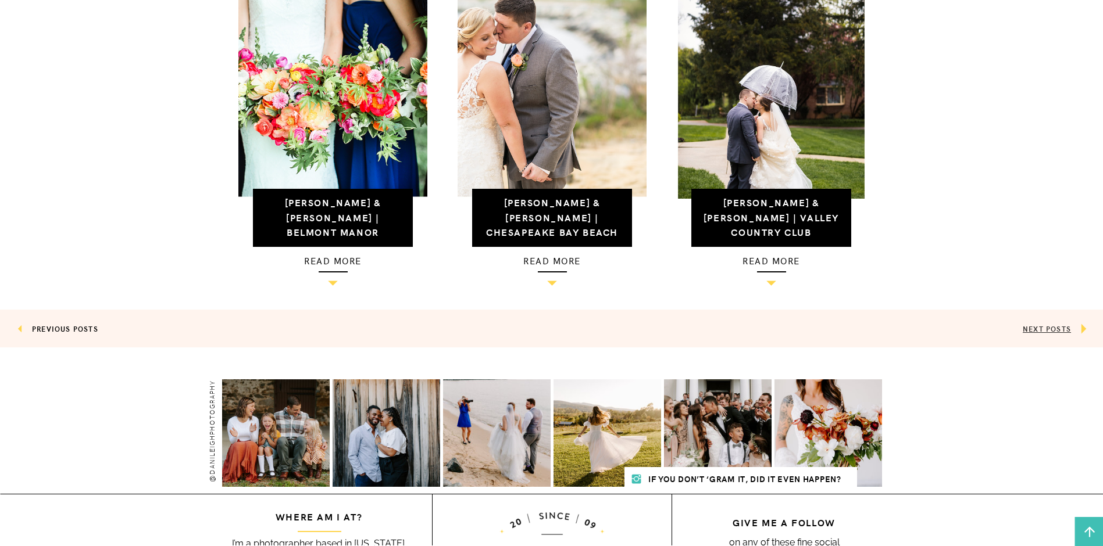
click at [1053, 327] on link "NEXT POSTS" at bounding box center [1047, 329] width 48 height 10
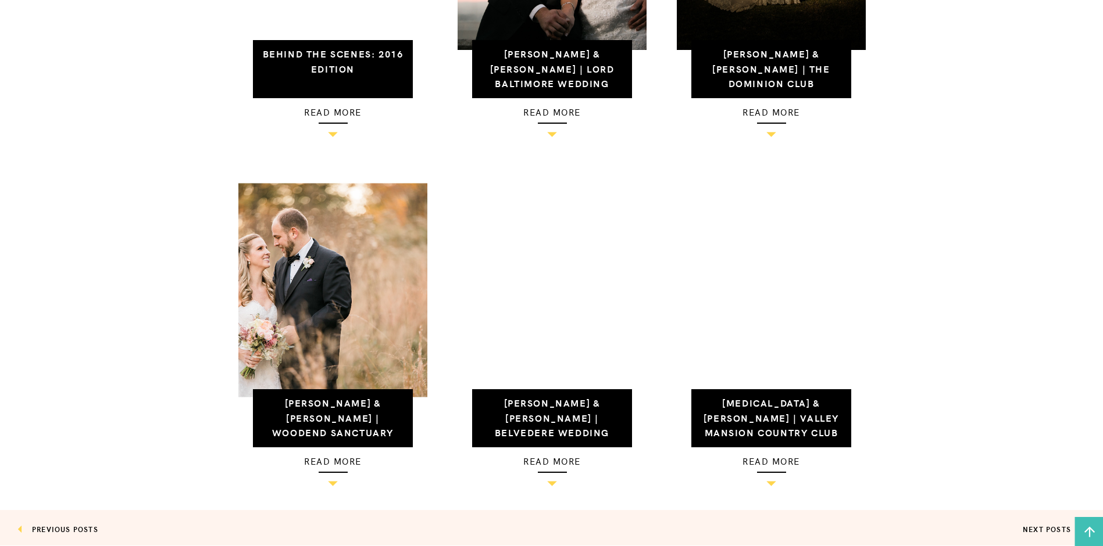
scroll to position [1105, 0]
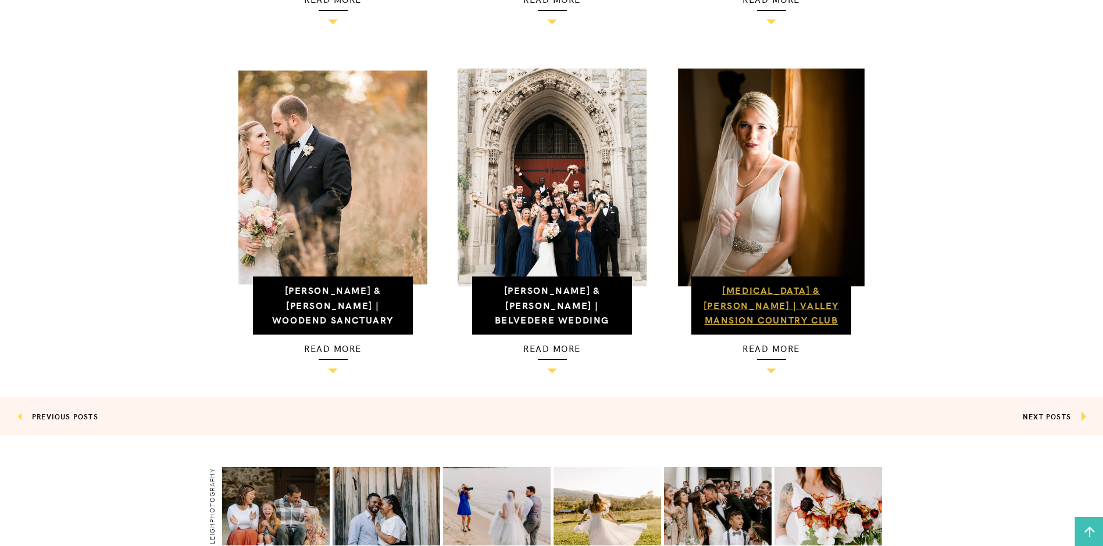
click at [788, 301] on link "[MEDICAL_DATA] & [PERSON_NAME] | Valley Mansion Country Club Wedding" at bounding box center [770, 313] width 135 height 58
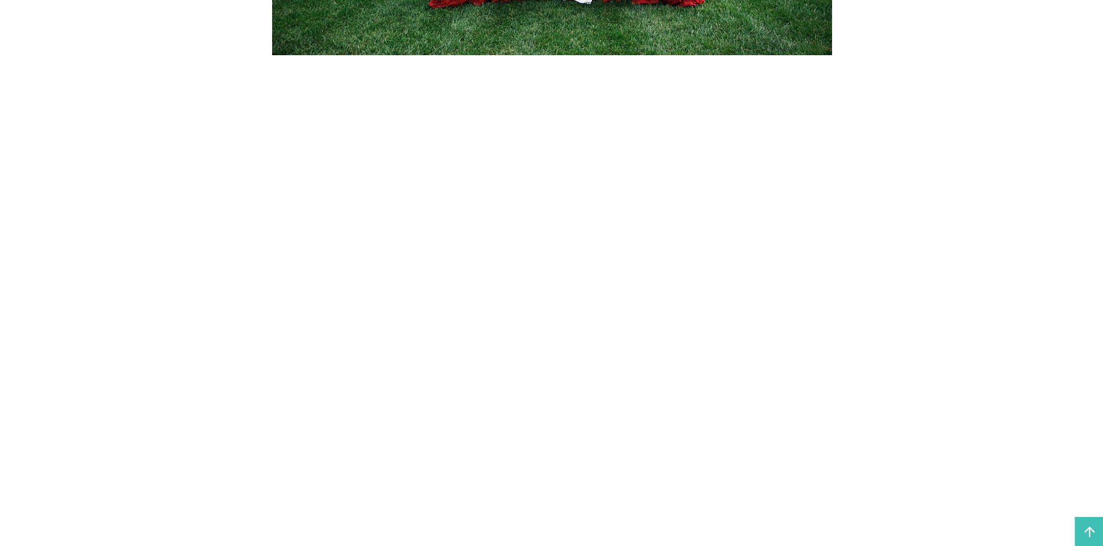
scroll to position [7384, 0]
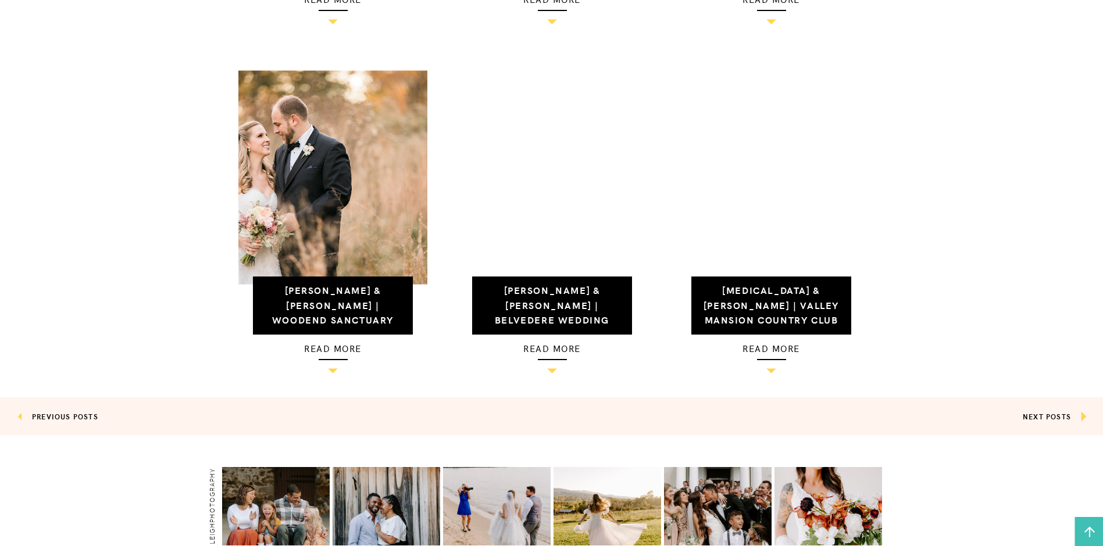
scroll to position [1313, 0]
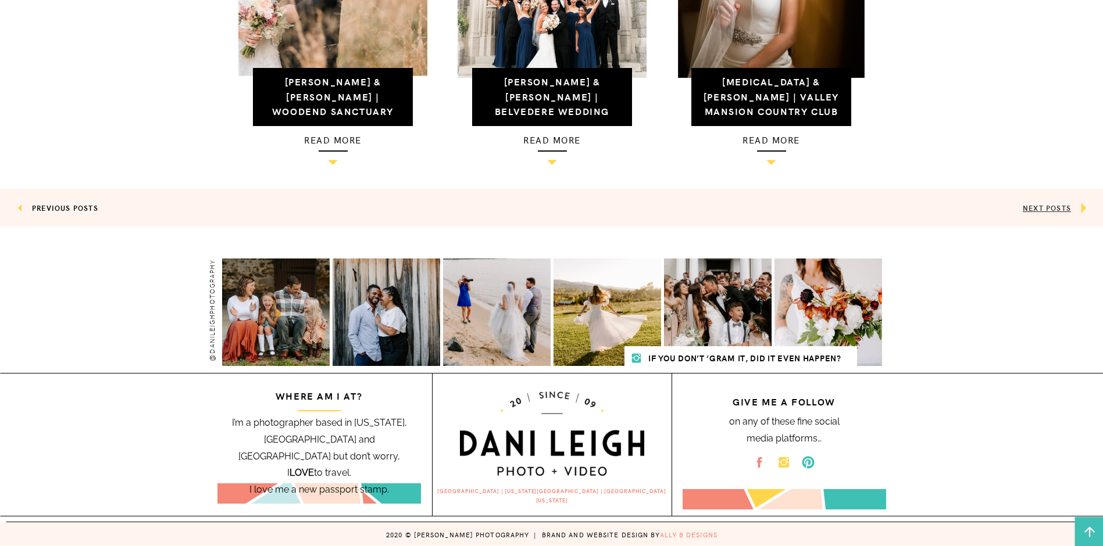
click at [1046, 206] on link "NEXT POSTS" at bounding box center [1047, 208] width 48 height 10
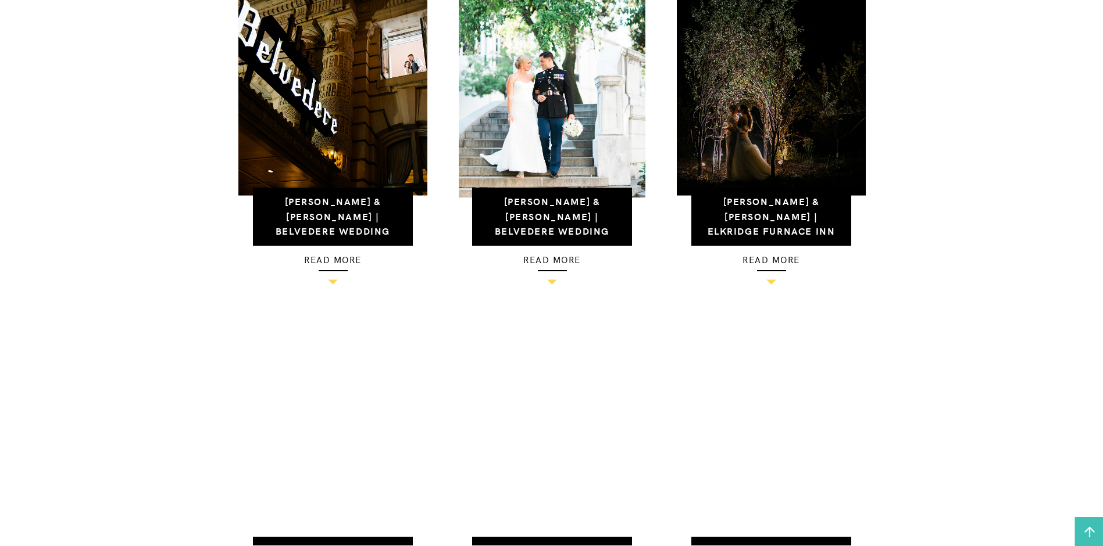
scroll to position [1046, 0]
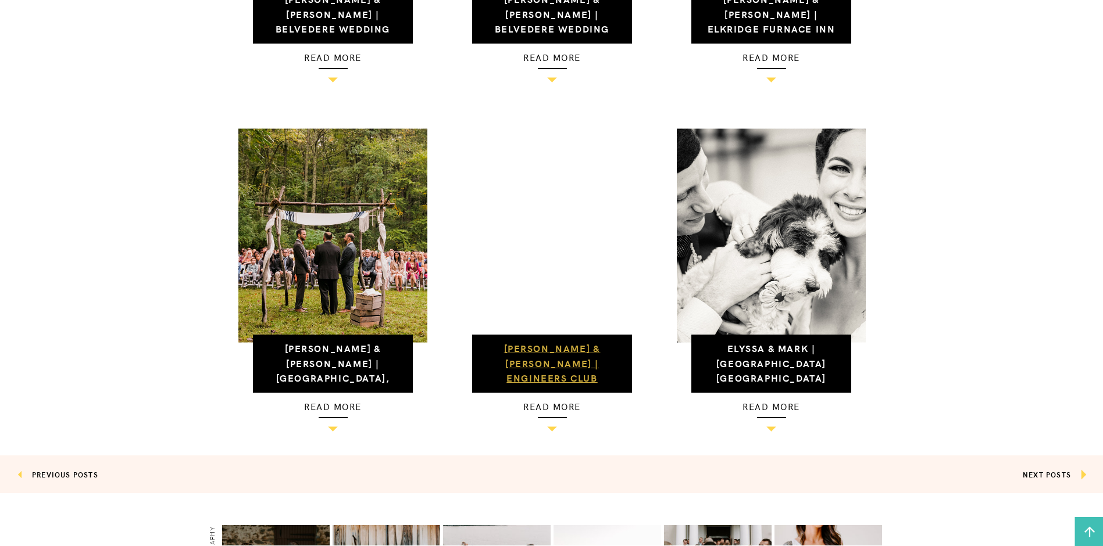
click at [583, 365] on link "Monica & Andrew | Engineers Club Wedding" at bounding box center [552, 371] width 97 height 58
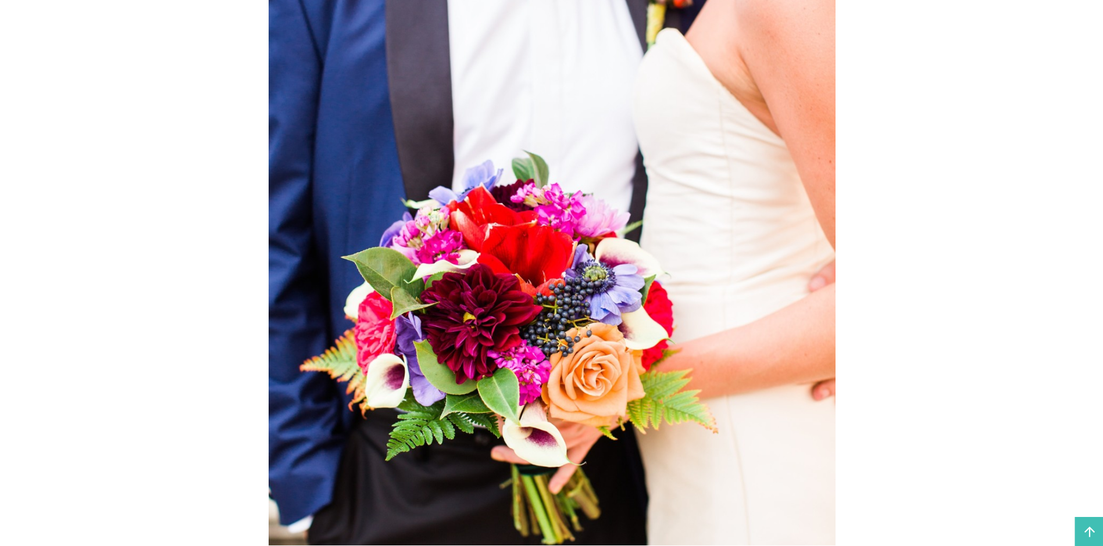
scroll to position [7442, 0]
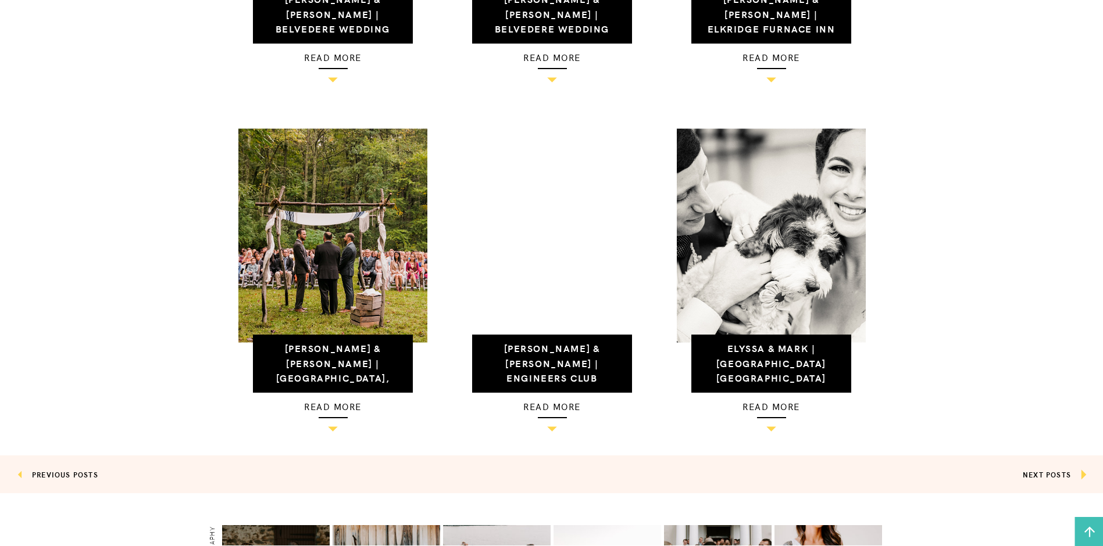
scroll to position [1313, 0]
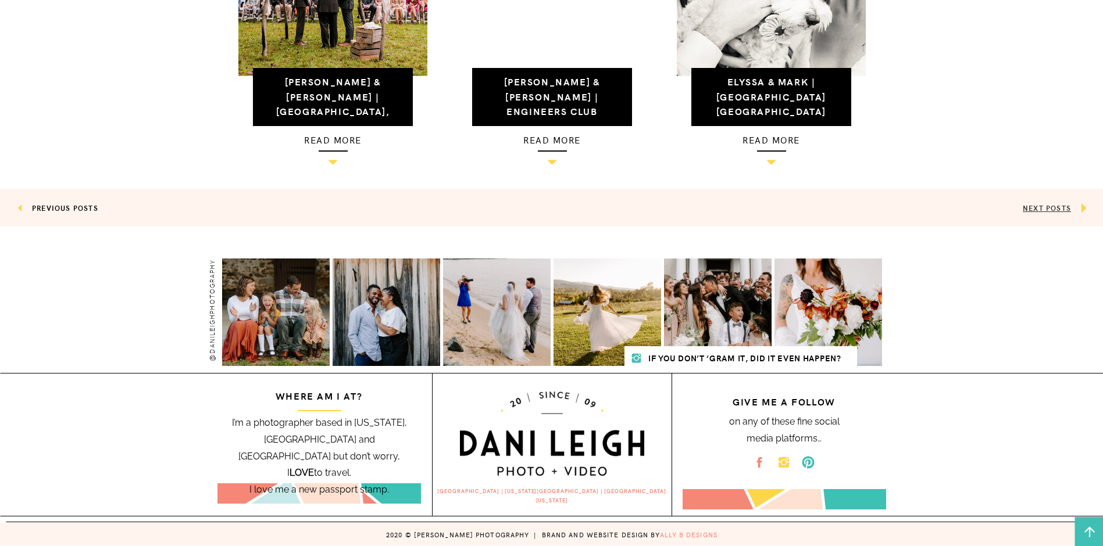
click at [1055, 209] on link "NEXT POSTS" at bounding box center [1047, 208] width 48 height 10
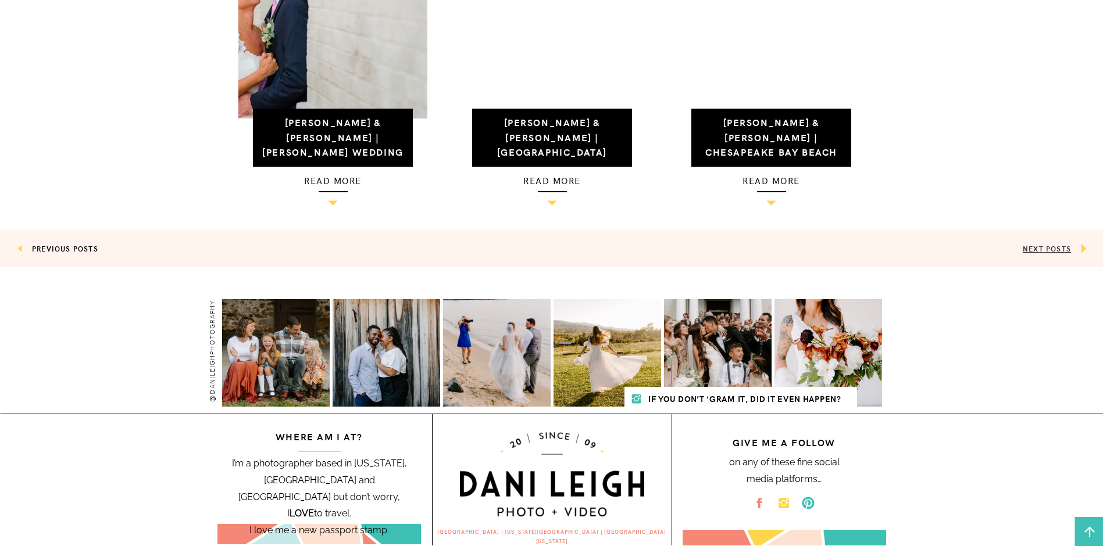
scroll to position [1313, 0]
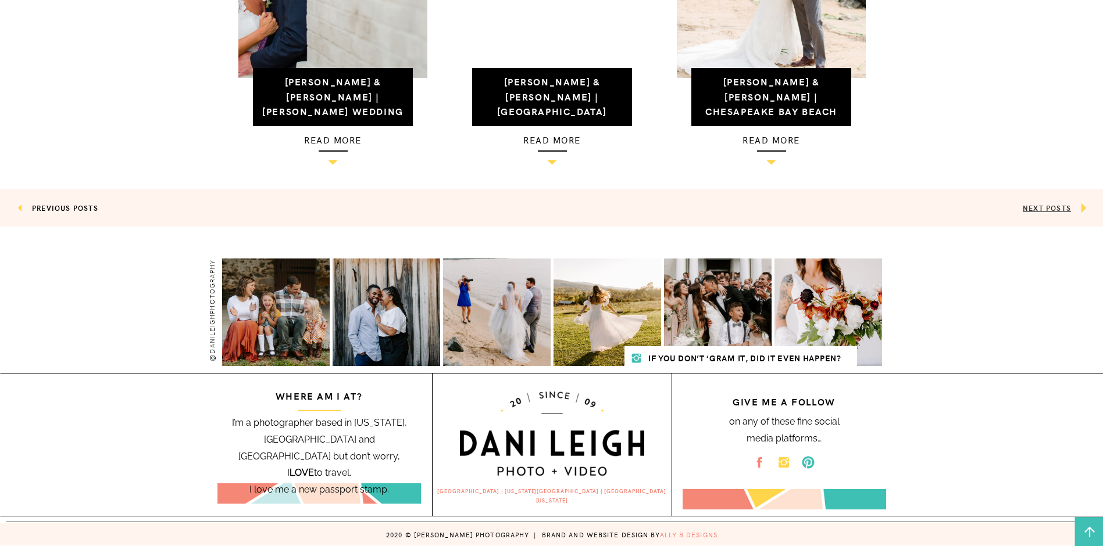
click at [1057, 209] on link "NEXT POSTS" at bounding box center [1047, 208] width 48 height 10
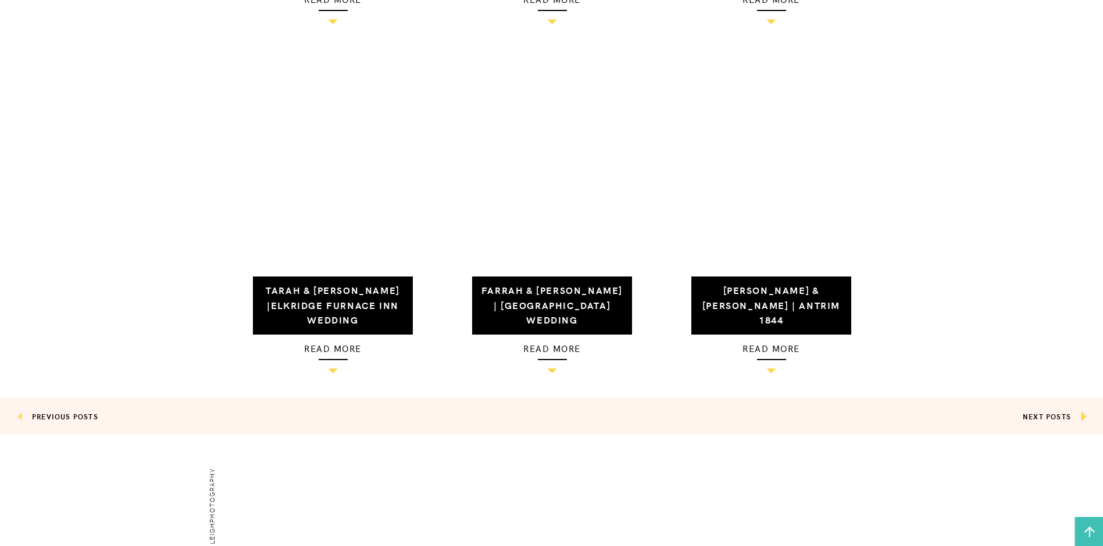
scroll to position [1046, 0]
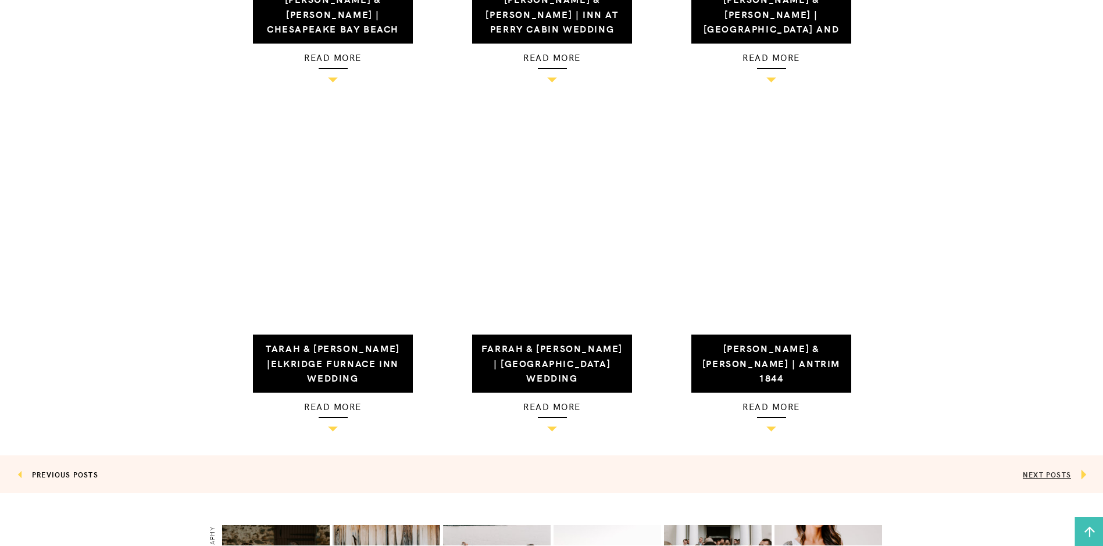
click at [1048, 476] on link "NEXT POSTS" at bounding box center [1047, 475] width 48 height 10
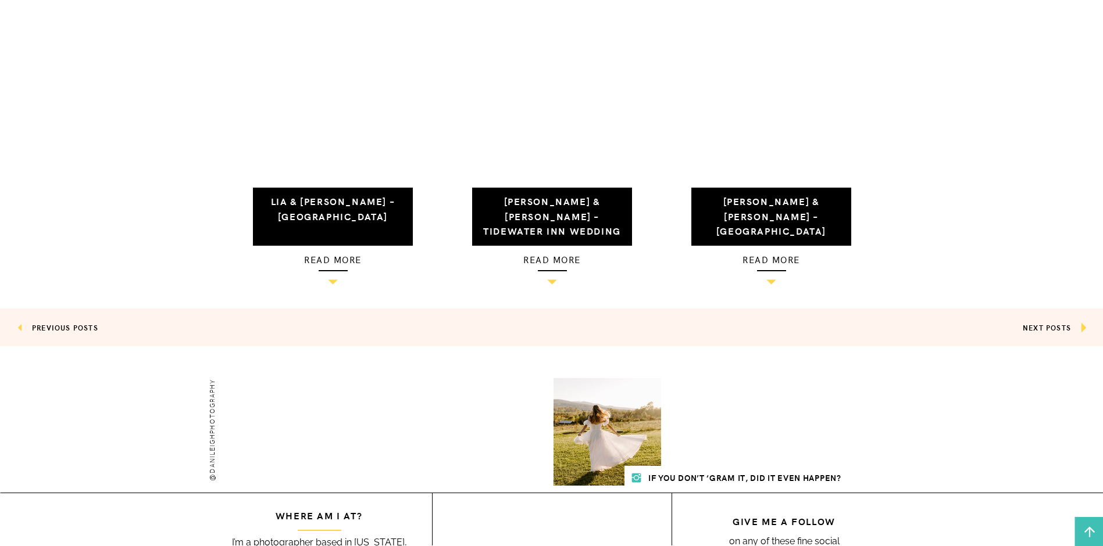
scroll to position [1313, 0]
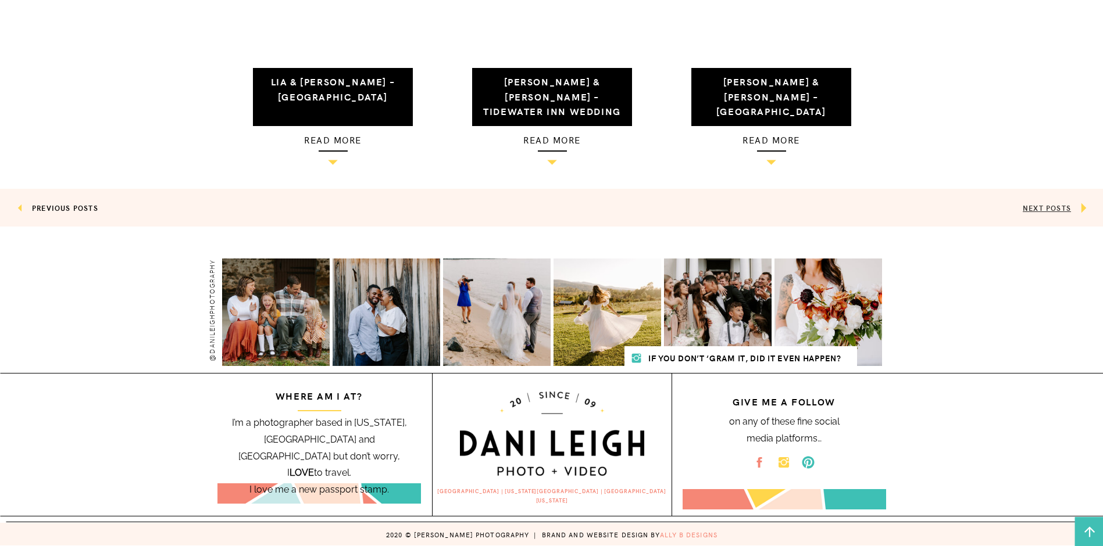
click at [1031, 205] on link "NEXT POSTS" at bounding box center [1047, 208] width 48 height 10
click at [1041, 212] on link "NEXT POSTS" at bounding box center [1047, 208] width 48 height 10
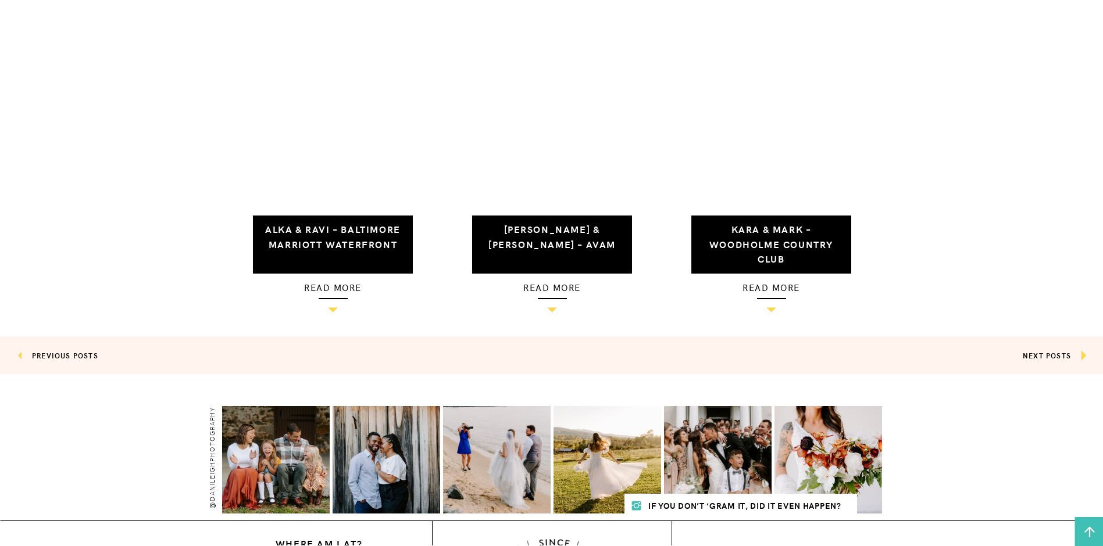
scroll to position [1313, 0]
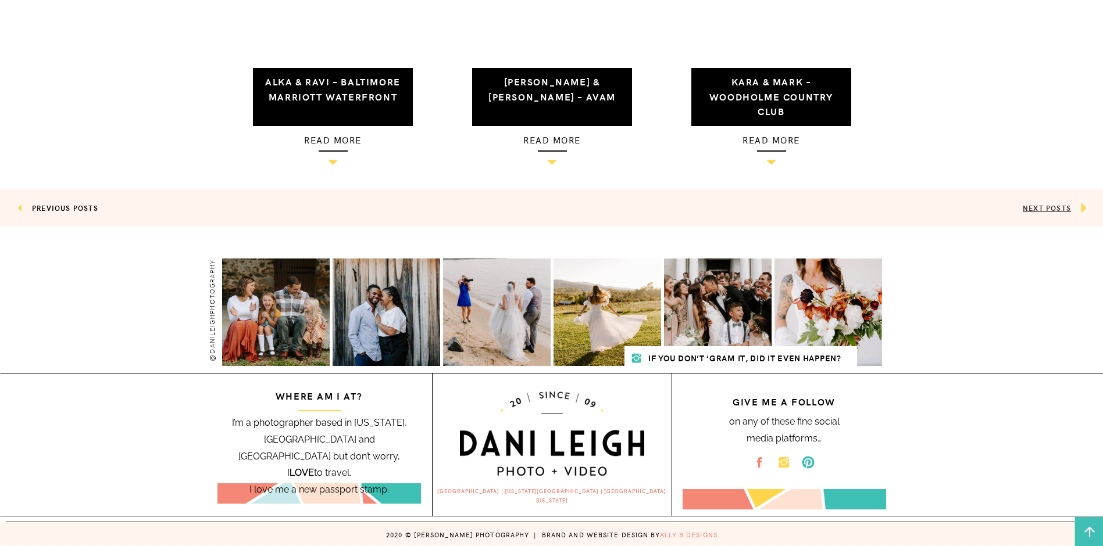
click at [1065, 210] on link "NEXT POSTS" at bounding box center [1047, 208] width 48 height 10
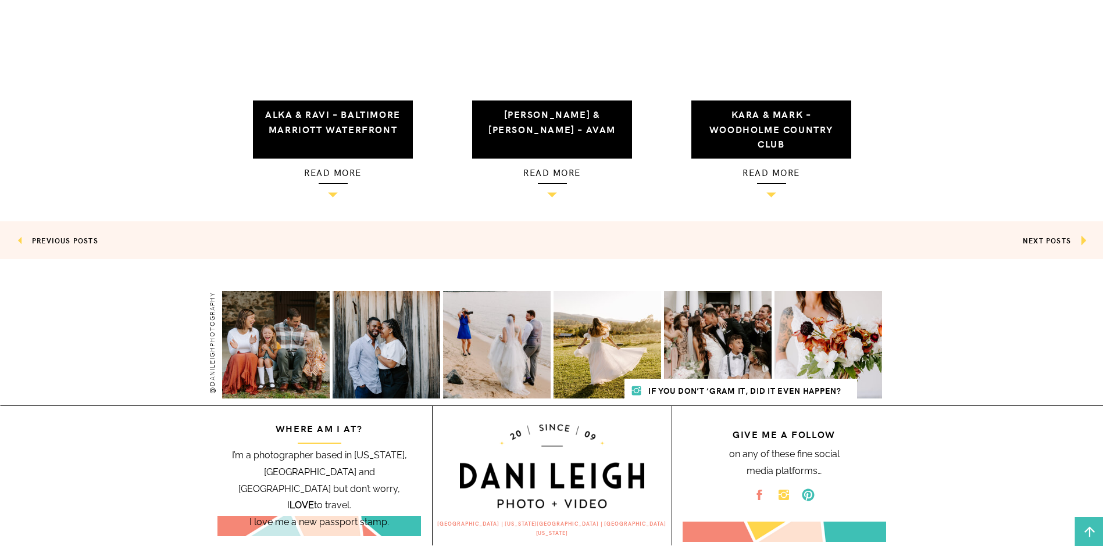
scroll to position [848, 0]
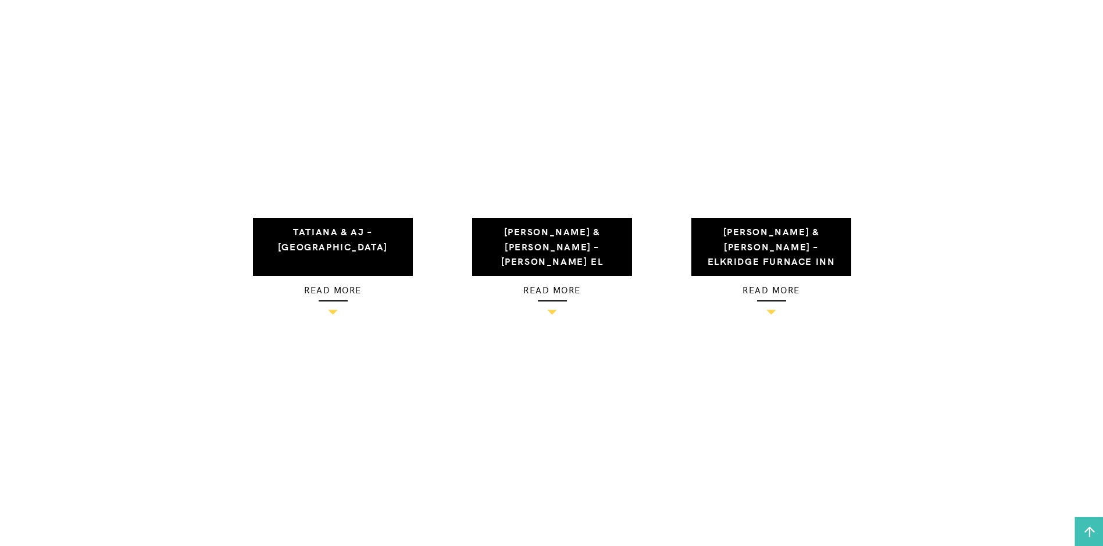
scroll to position [1163, 0]
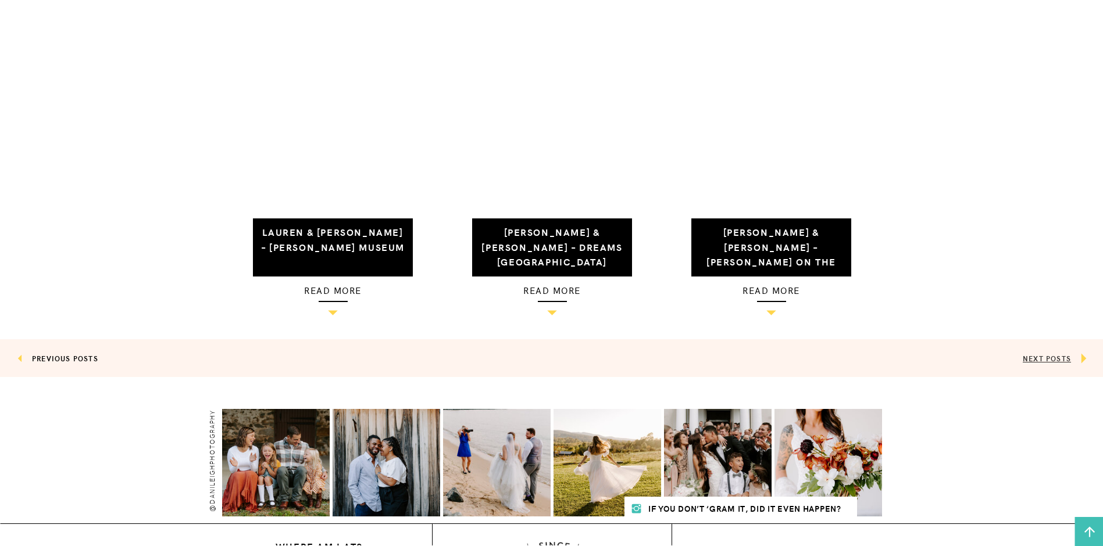
click at [1051, 363] on link "NEXT POSTS" at bounding box center [1047, 358] width 48 height 10
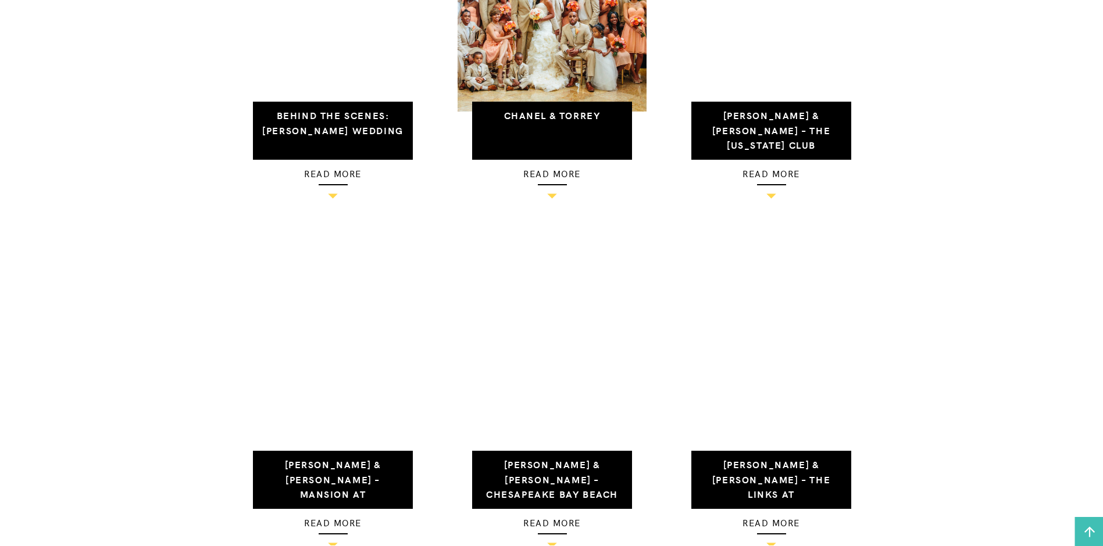
scroll to position [1105, 0]
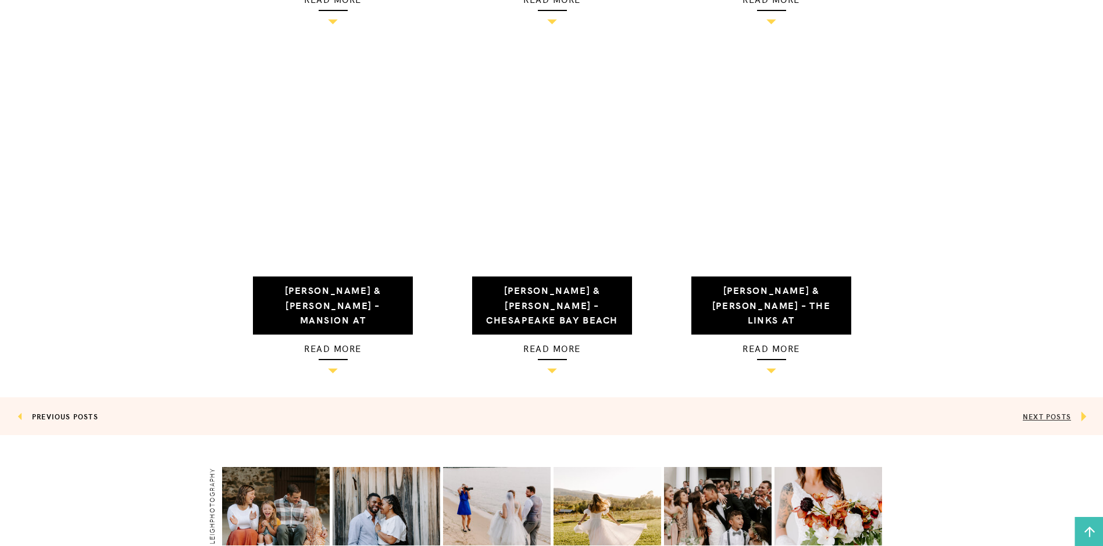
click at [1049, 419] on link "NEXT POSTS" at bounding box center [1047, 417] width 48 height 10
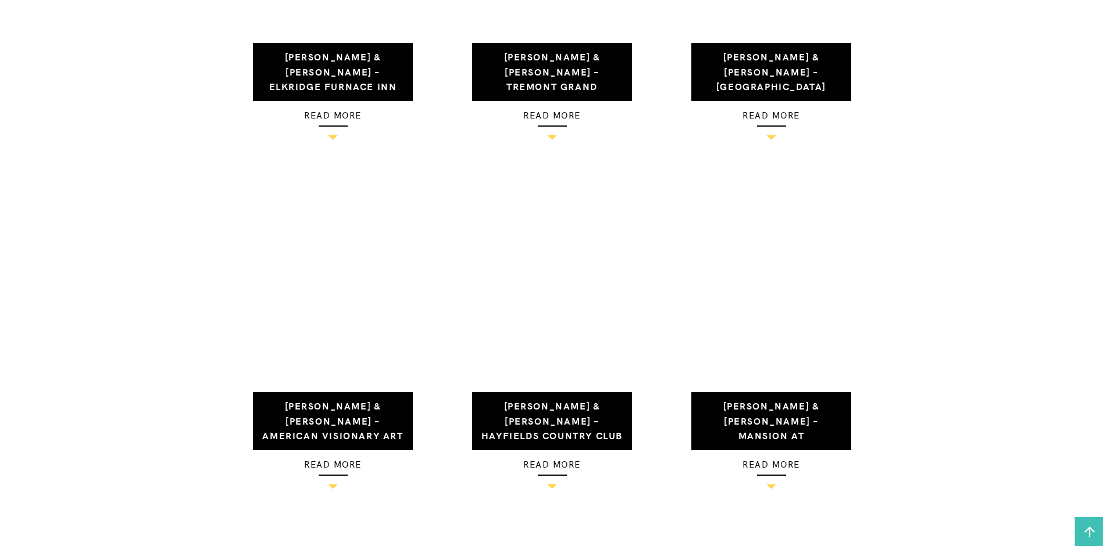
scroll to position [1046, 0]
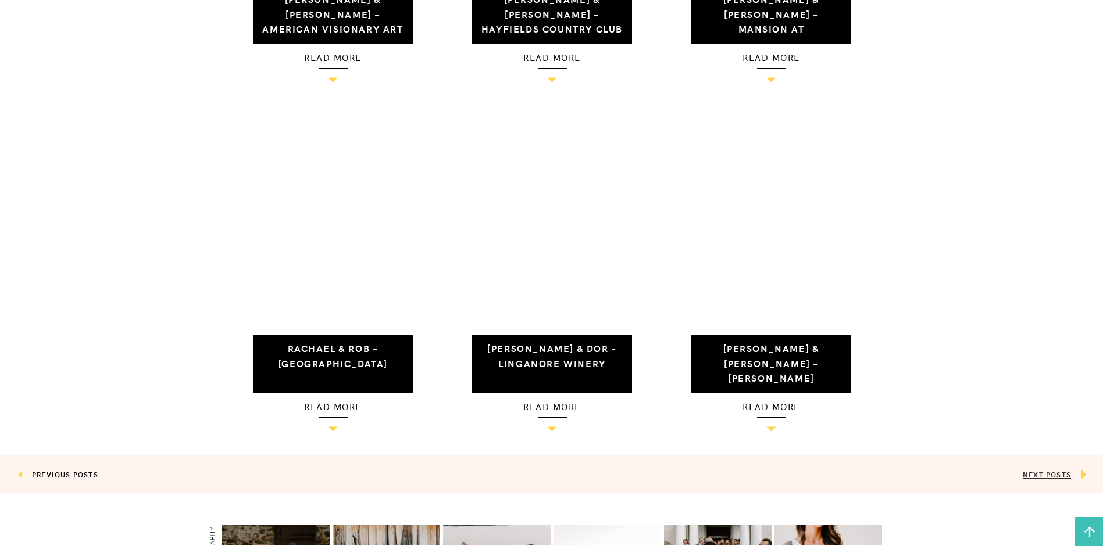
click at [1052, 474] on link "NEXT POSTS" at bounding box center [1047, 475] width 48 height 10
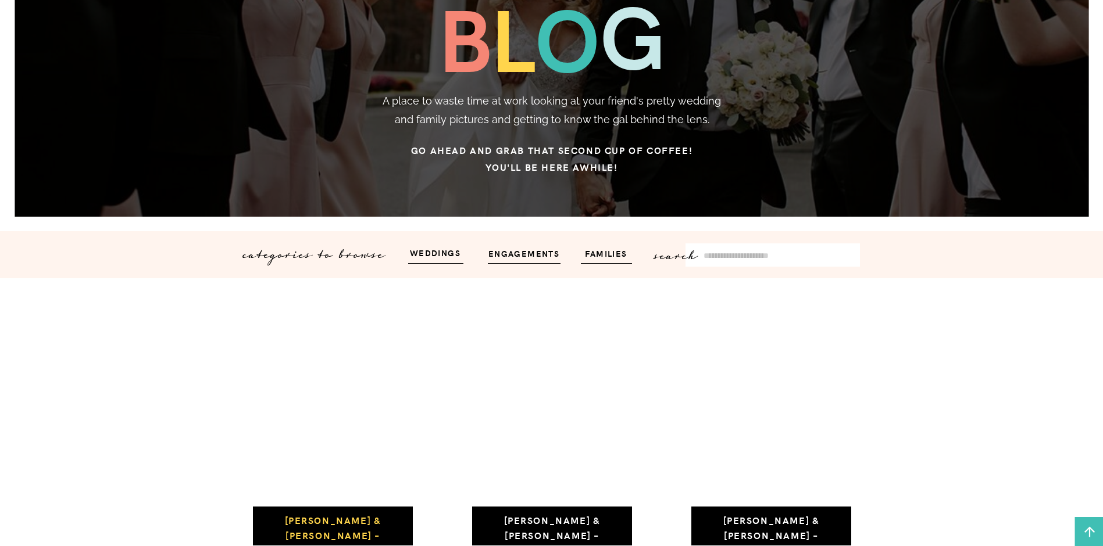
scroll to position [174, 0]
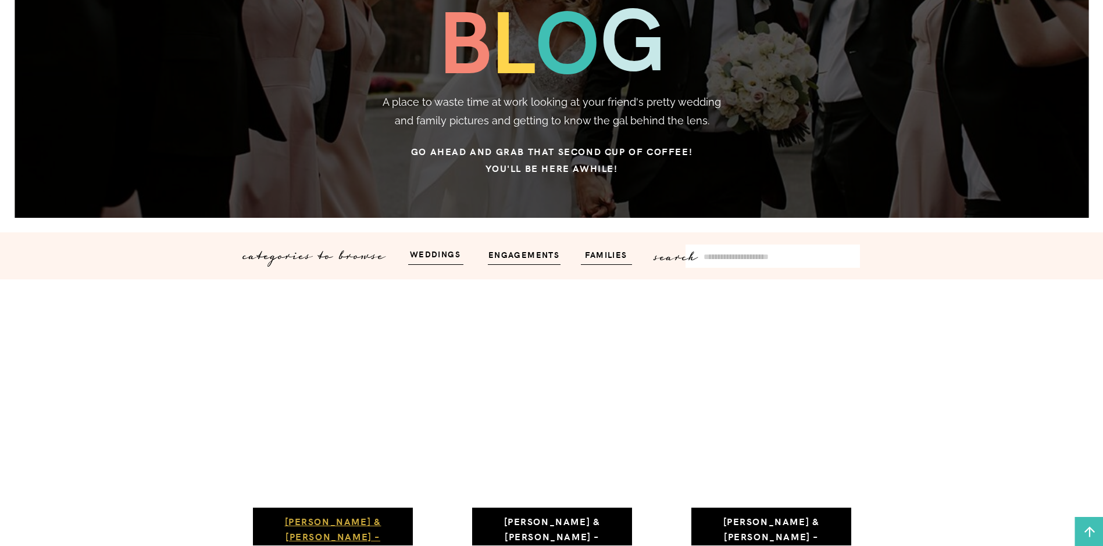
click at [373, 526] on link "[PERSON_NAME] & [PERSON_NAME] – [PERSON_NAME][GEOGRAPHIC_DATA]" at bounding box center [333, 544] width 110 height 58
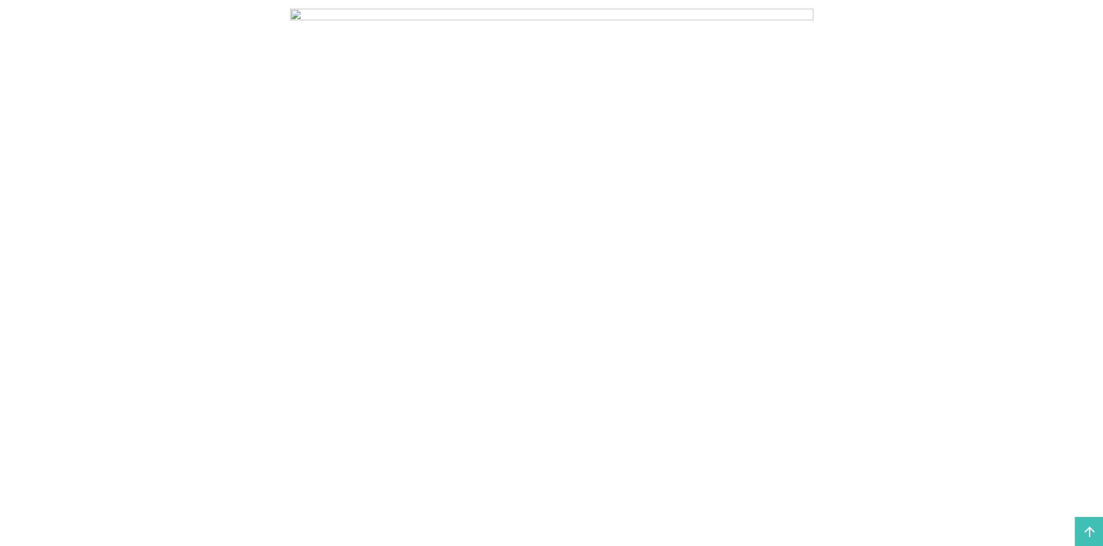
scroll to position [656, 0]
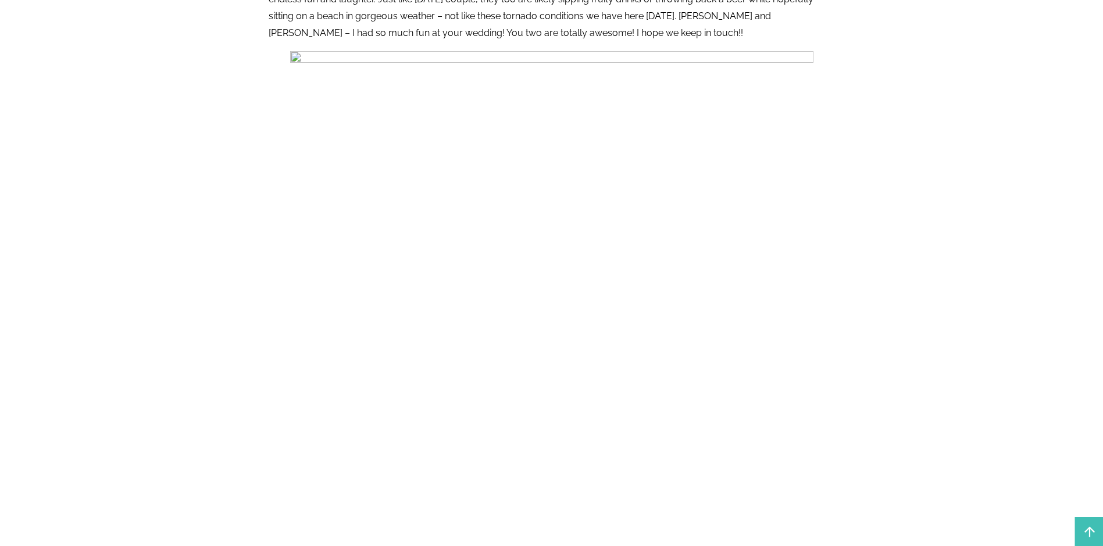
click at [317, 59] on img at bounding box center [551, 443] width 523 height 785
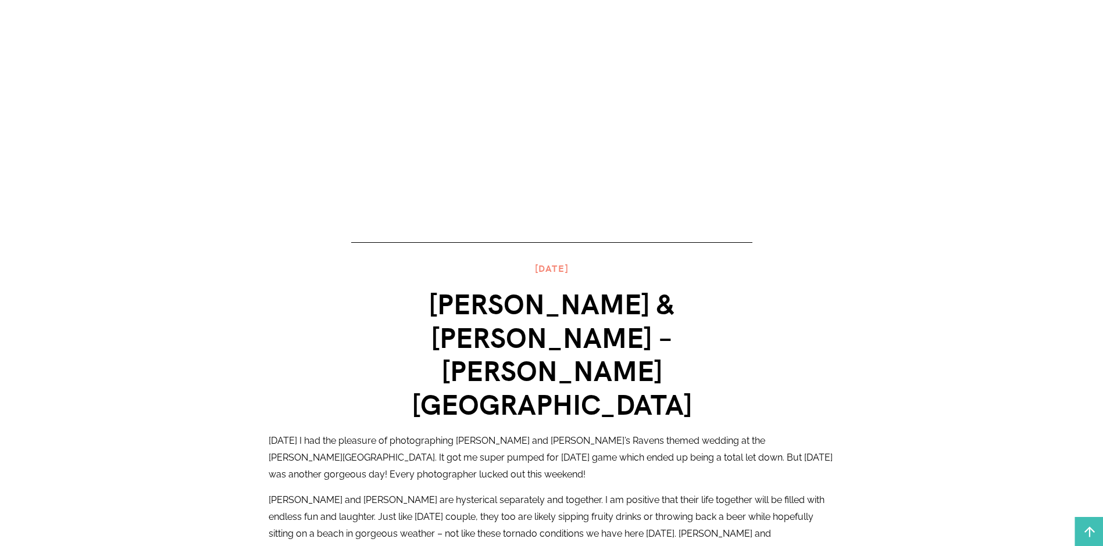
scroll to position [0, 0]
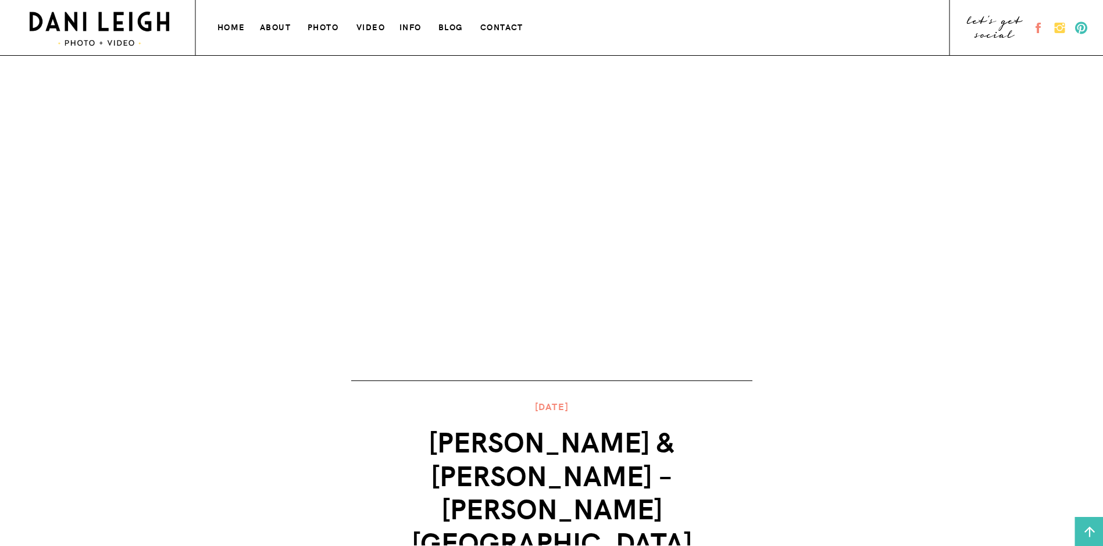
drag, startPoint x: 310, startPoint y: 26, endPoint x: 316, endPoint y: 24, distance: 6.6
click at [316, 24] on h3 "photo" at bounding box center [324, 26] width 33 height 12
